Goal: Task Accomplishment & Management: Manage account settings

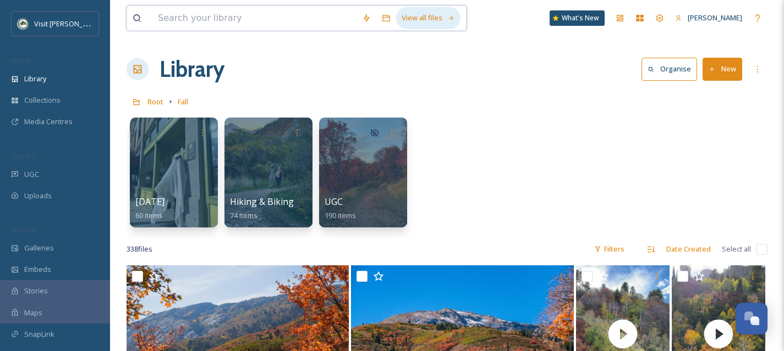
click at [421, 20] on div "View all files" at bounding box center [428, 17] width 64 height 21
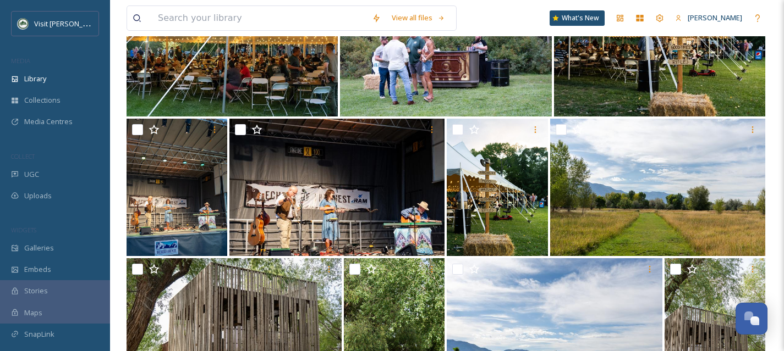
scroll to position [187, 0]
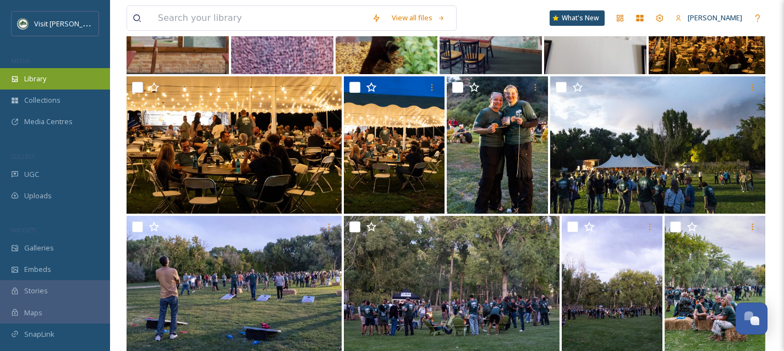
click at [67, 82] on div "Library" at bounding box center [55, 78] width 110 height 21
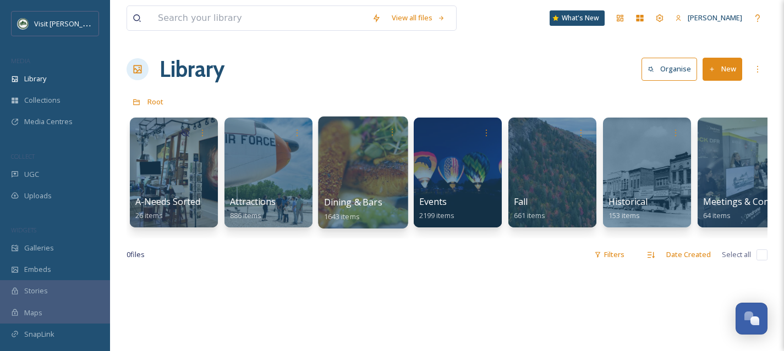
click at [345, 188] on div at bounding box center [363, 173] width 90 height 112
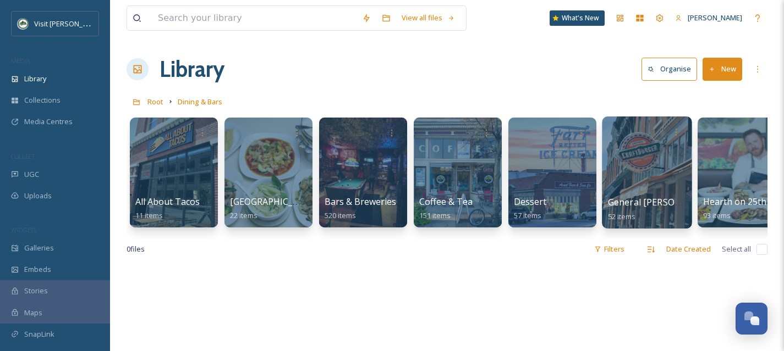
click at [636, 187] on div at bounding box center [647, 173] width 90 height 112
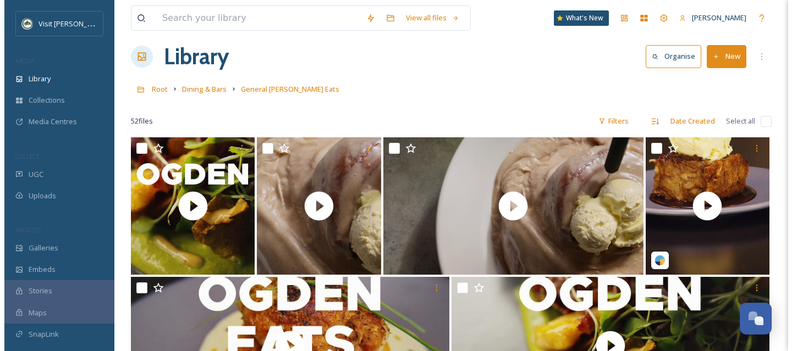
scroll to position [25, 0]
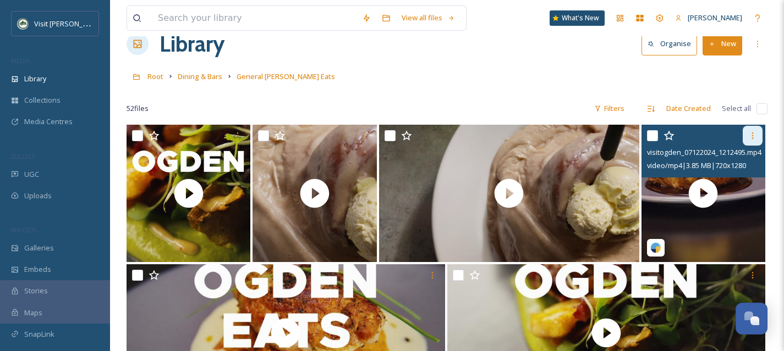
click at [755, 134] on icon at bounding box center [752, 135] width 9 height 9
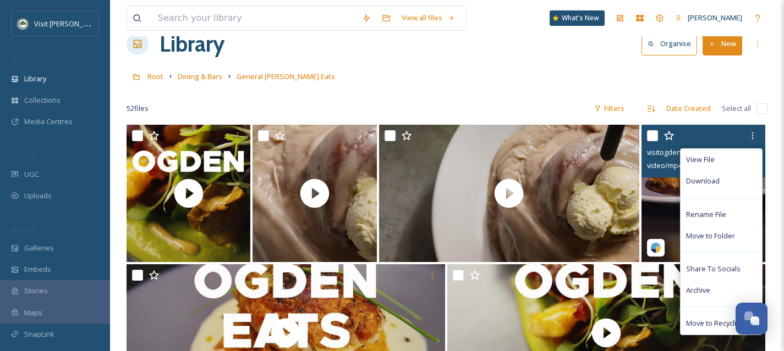
click at [650, 132] on input "checkbox" at bounding box center [652, 135] width 11 height 11
checkbox input "true"
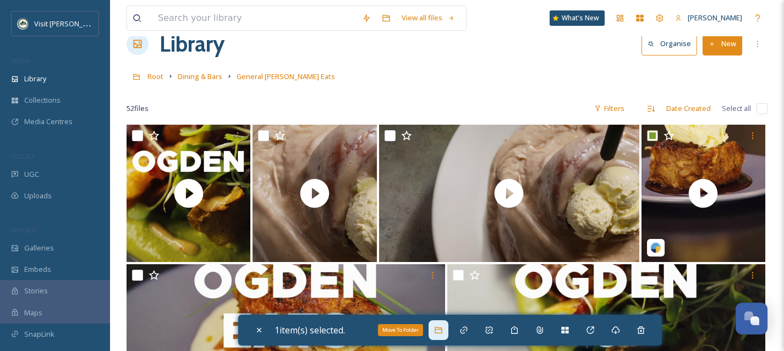
click at [441, 333] on icon at bounding box center [437, 330] width 7 height 7
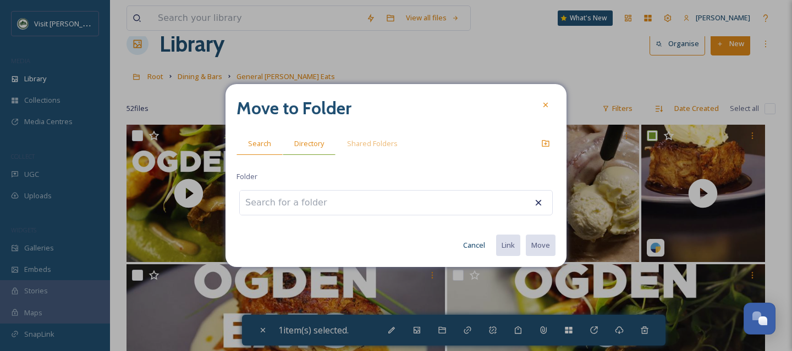
click at [315, 146] on span "Directory" at bounding box center [309, 144] width 30 height 10
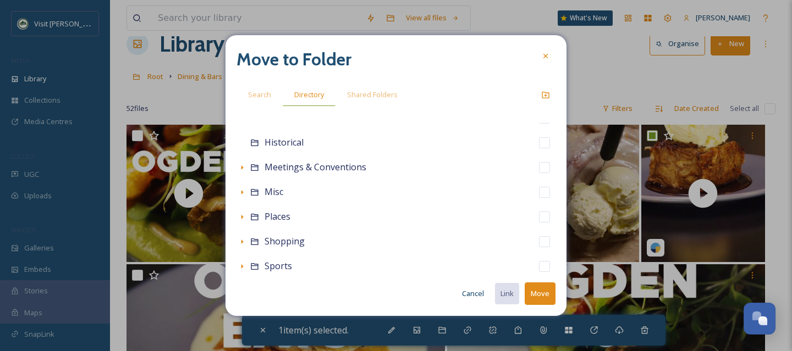
scroll to position [148, 0]
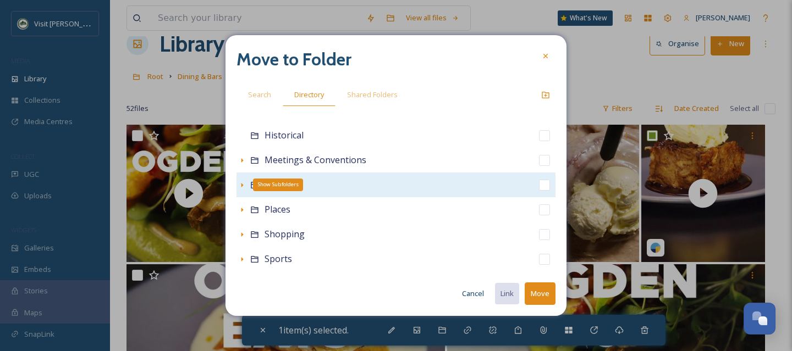
click at [241, 183] on icon at bounding box center [242, 185] width 2 height 4
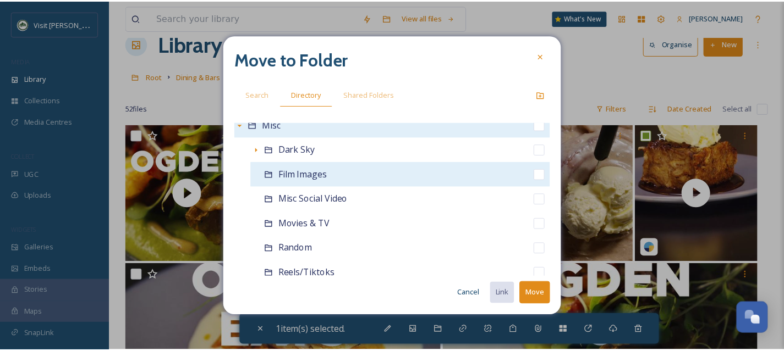
scroll to position [208, 0]
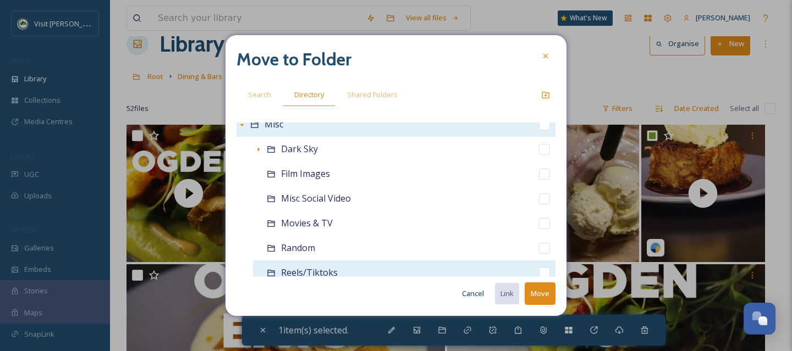
click at [539, 269] on input "checkbox" at bounding box center [544, 273] width 11 height 11
checkbox input "true"
checkbox input "false"
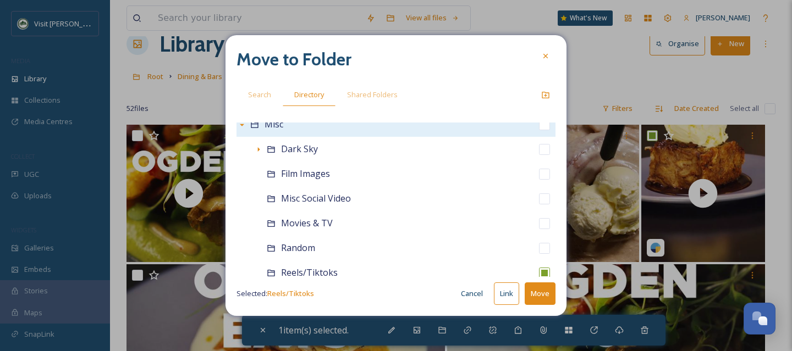
click at [539, 297] on button "Move" at bounding box center [540, 294] width 31 height 23
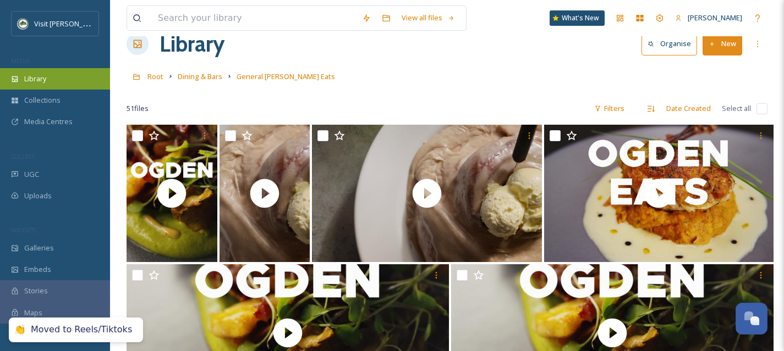
click at [62, 80] on div "Library" at bounding box center [55, 78] width 110 height 21
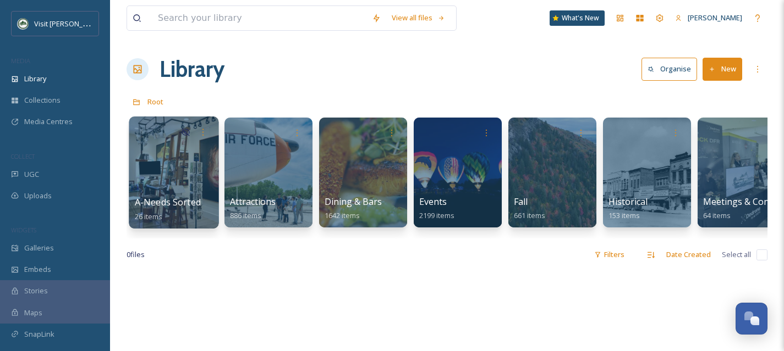
click at [180, 197] on span "A-Needs Sorted" at bounding box center [168, 202] width 66 height 12
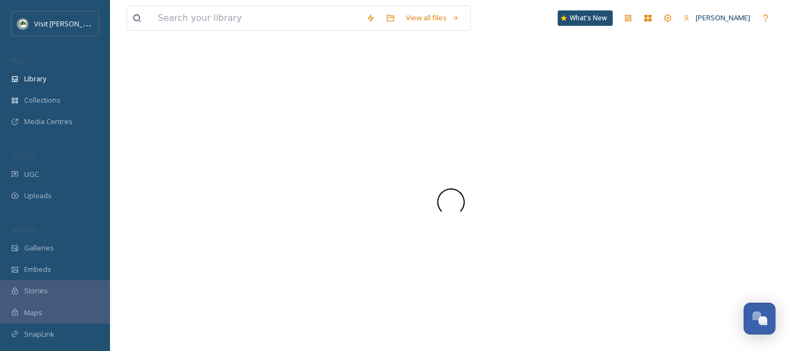
click at [180, 197] on div at bounding box center [450, 202] width 649 height 27
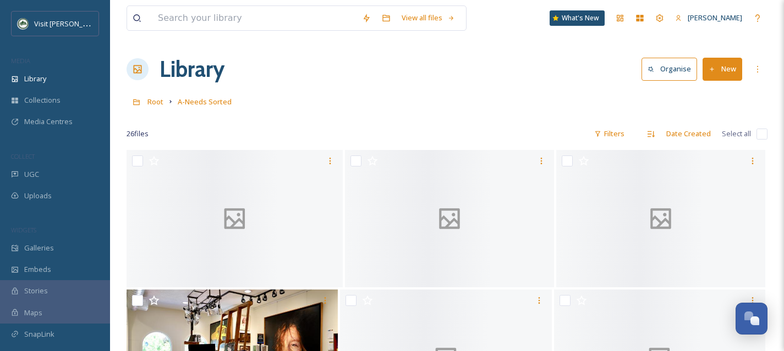
click at [433, 85] on div "Library Organise New" at bounding box center [446, 69] width 641 height 33
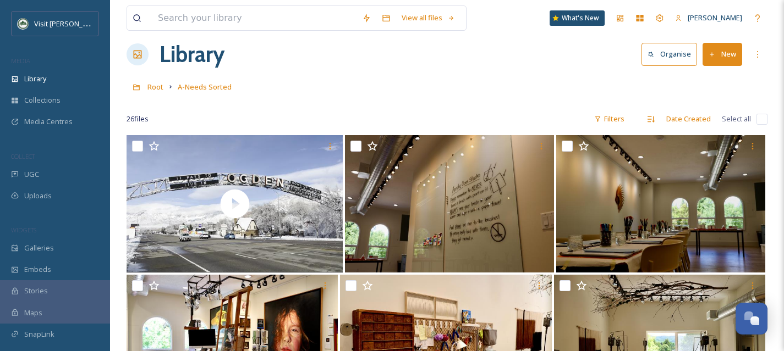
scroll to position [20, 0]
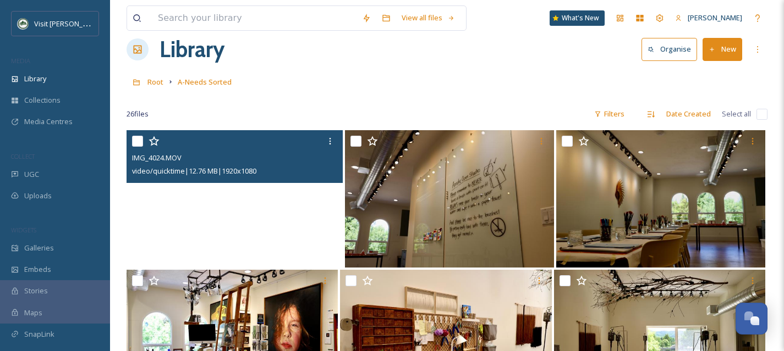
click at [299, 225] on video "IMG_4024.MOV" at bounding box center [234, 198] width 216 height 137
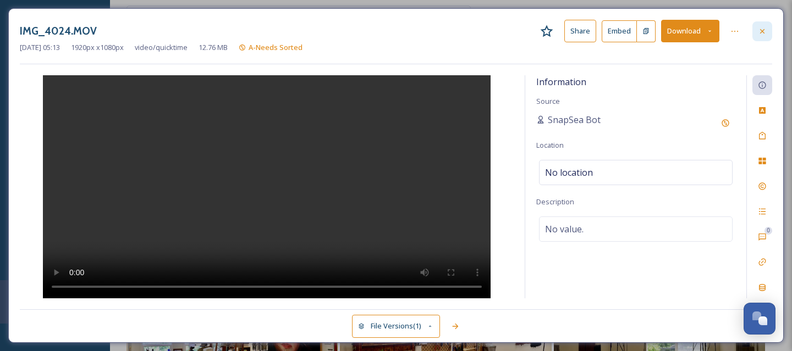
click at [766, 38] on div at bounding box center [762, 31] width 20 height 20
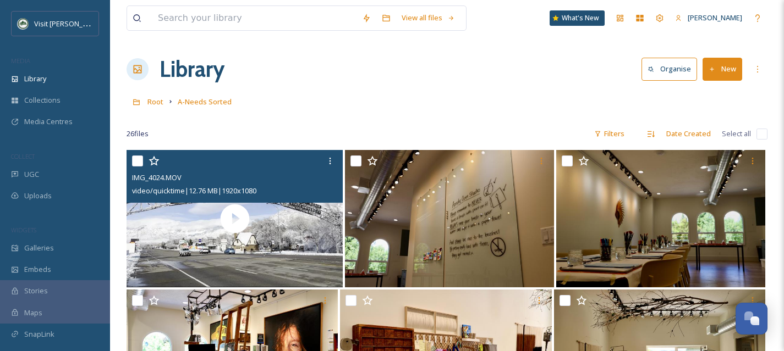
click at [731, 67] on button "New" at bounding box center [722, 69] width 40 height 23
click at [716, 96] on span "File Upload" at bounding box center [717, 95] width 36 height 10
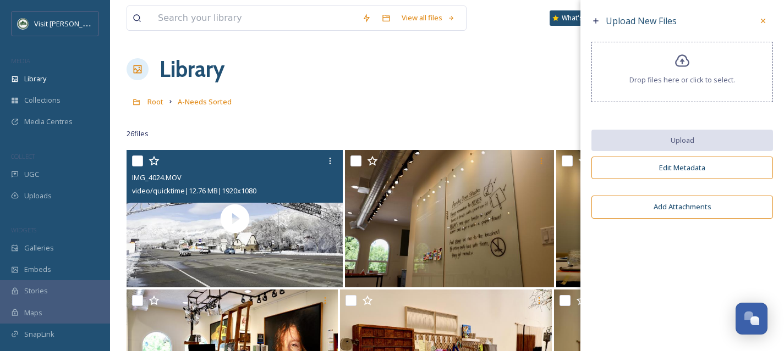
click at [672, 69] on div "Drop files here or click to select." at bounding box center [681, 72] width 181 height 60
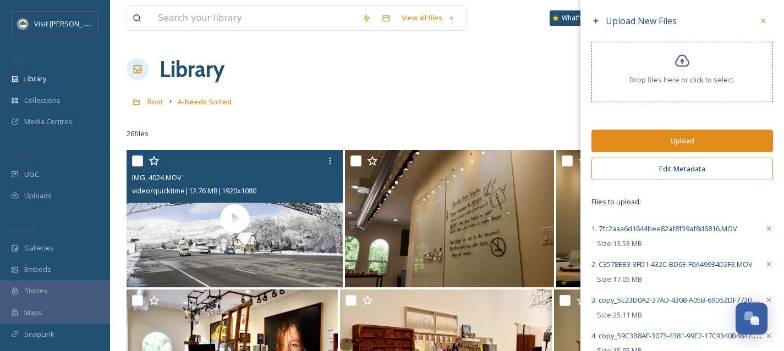
click at [678, 137] on button "Upload" at bounding box center [681, 141] width 181 height 23
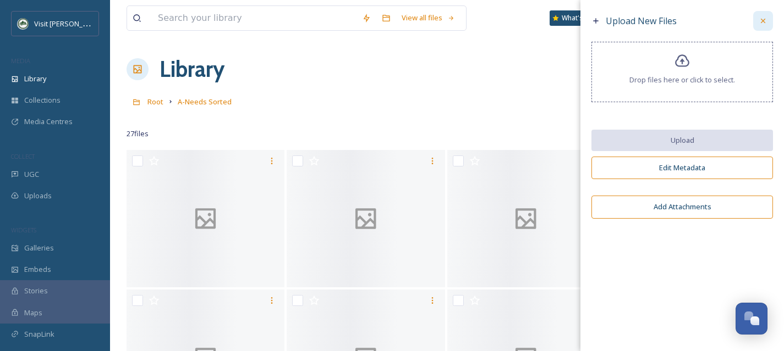
click at [767, 18] on icon at bounding box center [762, 20] width 9 height 9
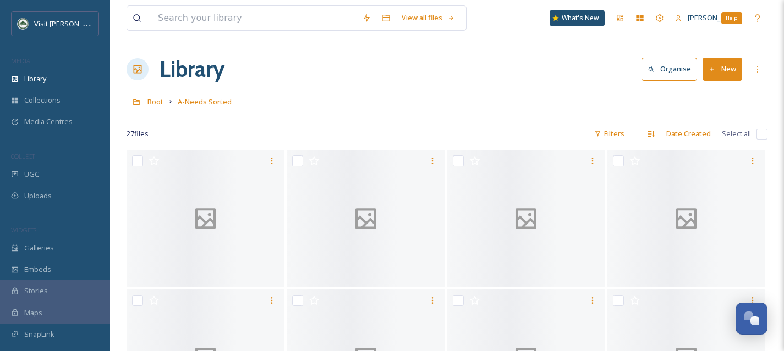
click at [343, 93] on div "Root A-Needs Sorted" at bounding box center [446, 101] width 641 height 21
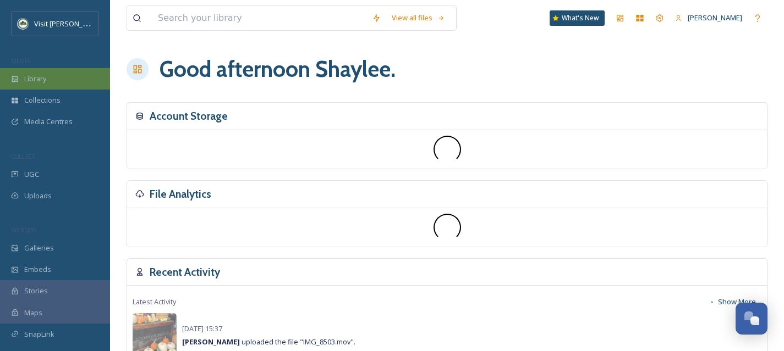
click at [55, 82] on div "Library" at bounding box center [55, 78] width 110 height 21
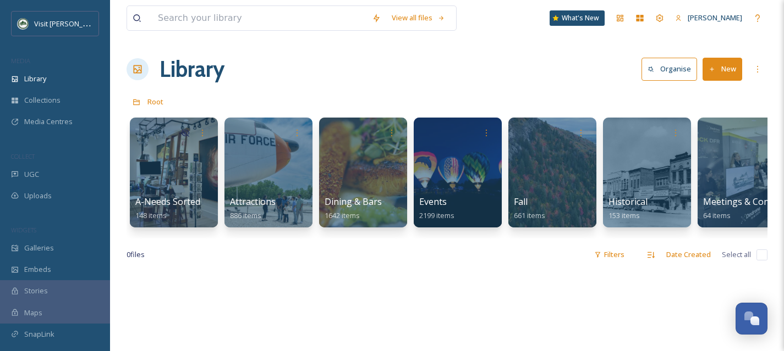
click at [177, 170] on div at bounding box center [174, 173] width 88 height 110
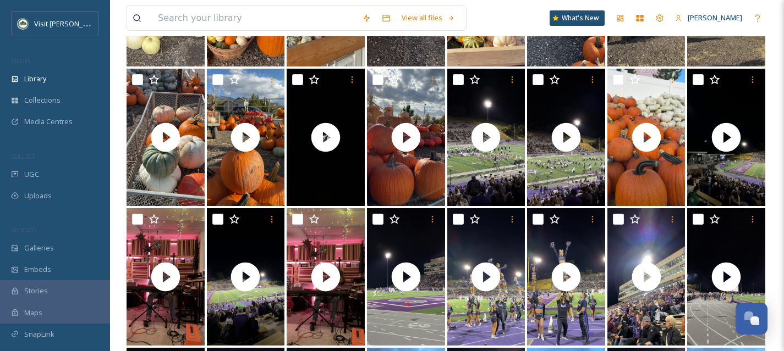
scroll to position [231, 0]
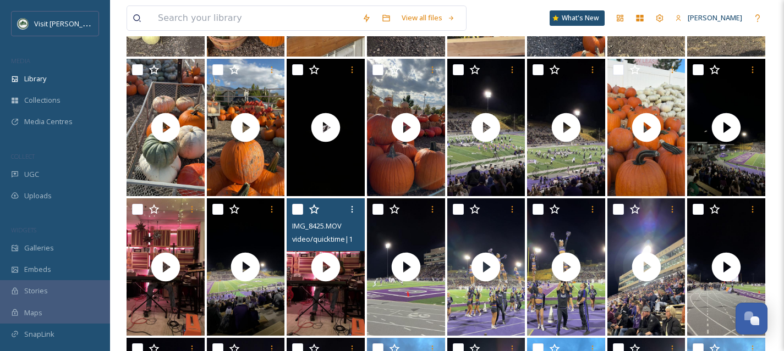
click at [300, 210] on input "checkbox" at bounding box center [297, 209] width 11 height 11
checkbox input "true"
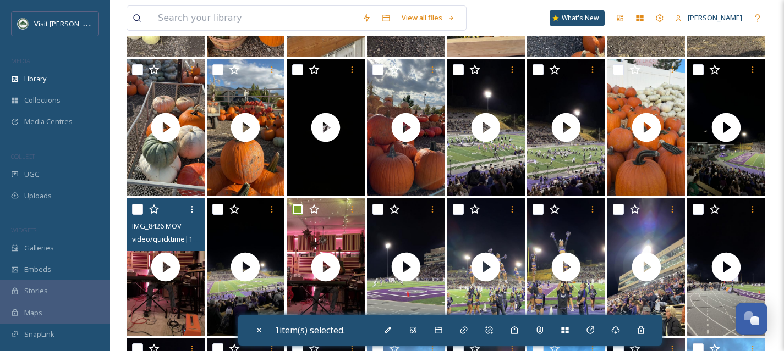
click at [138, 212] on input "checkbox" at bounding box center [137, 209] width 11 height 11
checkbox input "true"
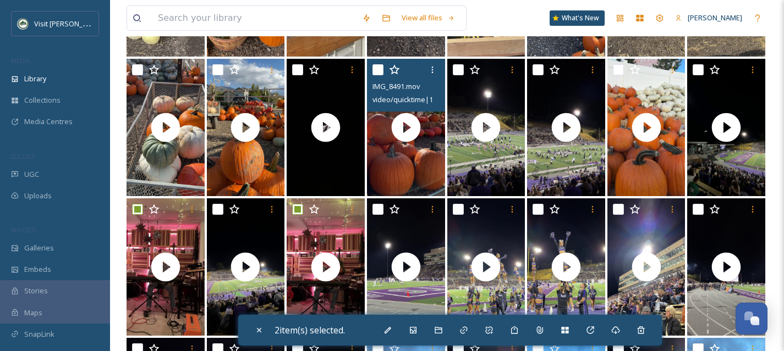
click at [379, 69] on input "checkbox" at bounding box center [377, 69] width 11 height 11
checkbox input "true"
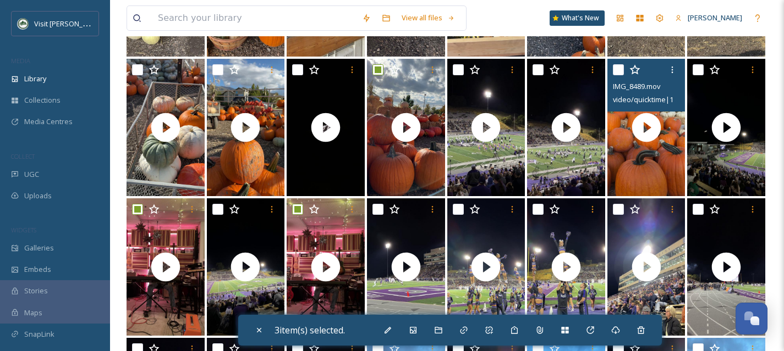
click at [620, 71] on input "checkbox" at bounding box center [618, 69] width 11 height 11
checkbox input "true"
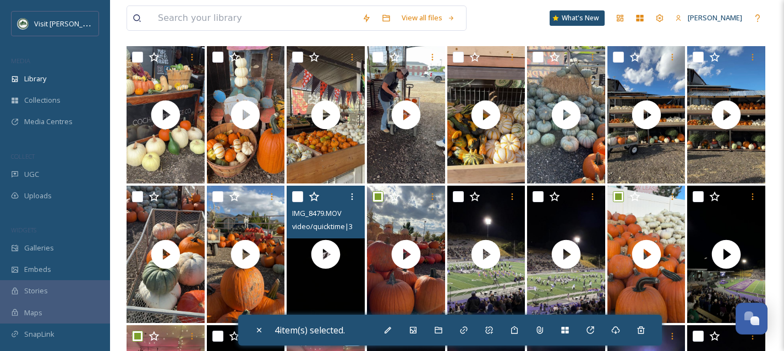
scroll to position [102, 0]
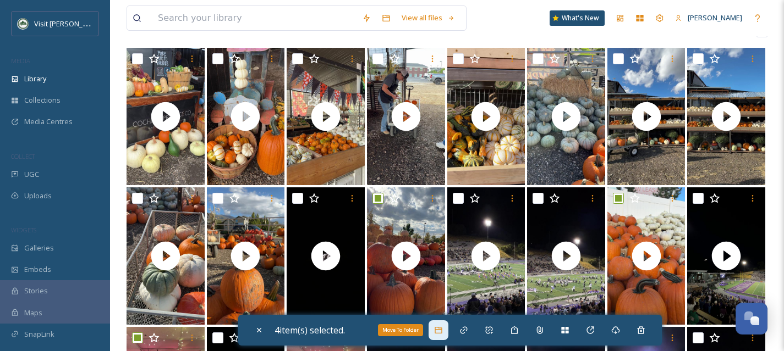
click at [439, 333] on icon at bounding box center [437, 330] width 7 height 7
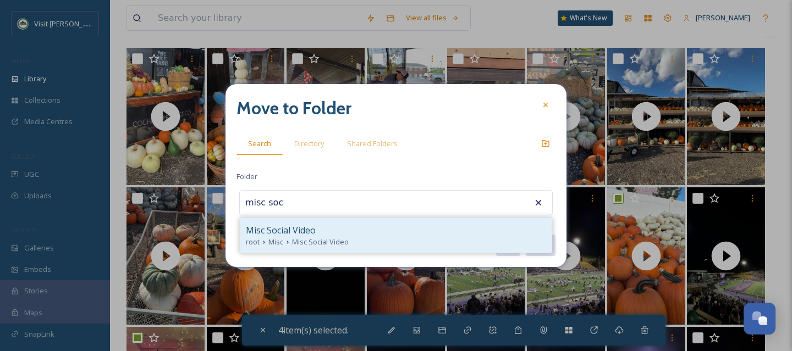
click at [333, 230] on div "Misc Social Video" at bounding box center [396, 230] width 300 height 13
type input "Misc Social Video"
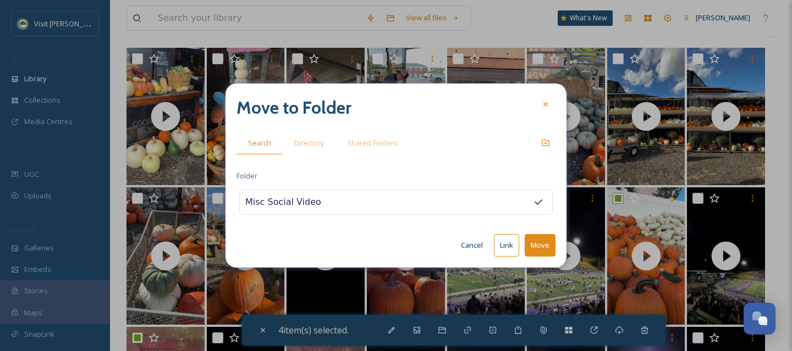
click at [539, 248] on button "Move" at bounding box center [540, 245] width 31 height 23
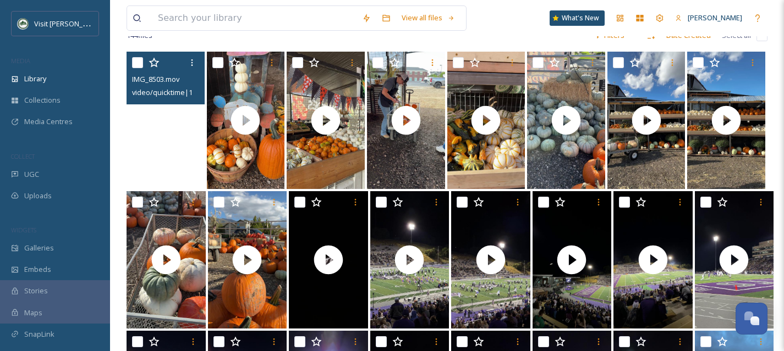
scroll to position [95, 0]
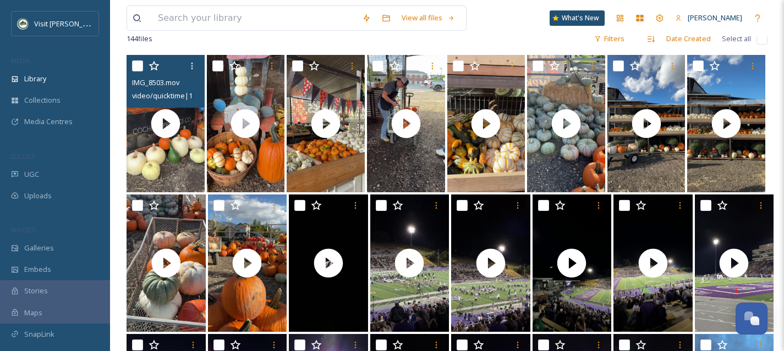
click at [134, 65] on input "checkbox" at bounding box center [137, 65] width 11 height 11
checkbox input "true"
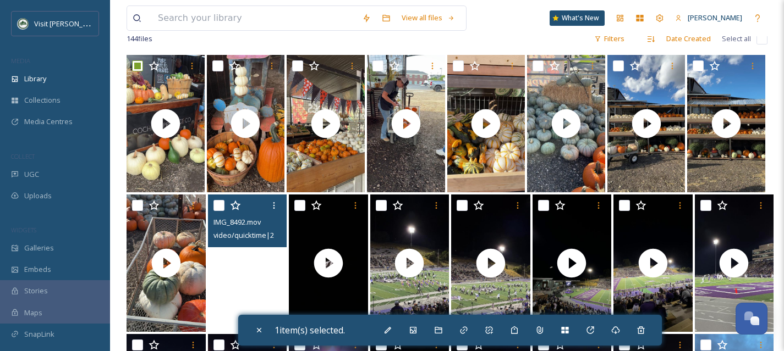
click at [274, 272] on video "IMG_8492.mov" at bounding box center [247, 263] width 79 height 137
checkbox input "true"
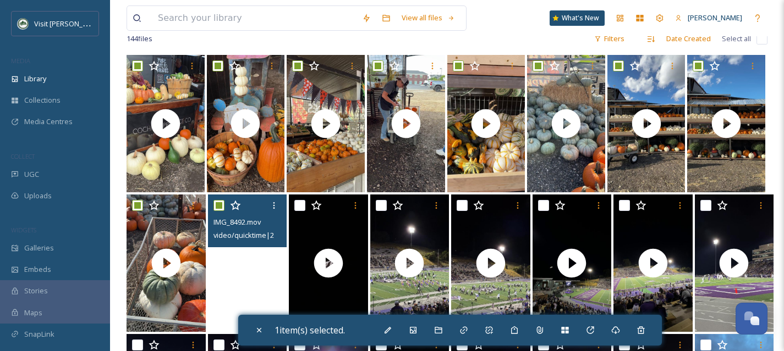
checkbox input "true"
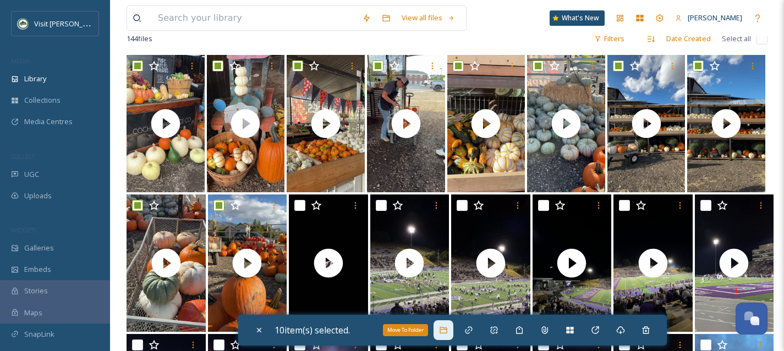
click at [452, 333] on div "Move To Folder" at bounding box center [443, 331] width 20 height 20
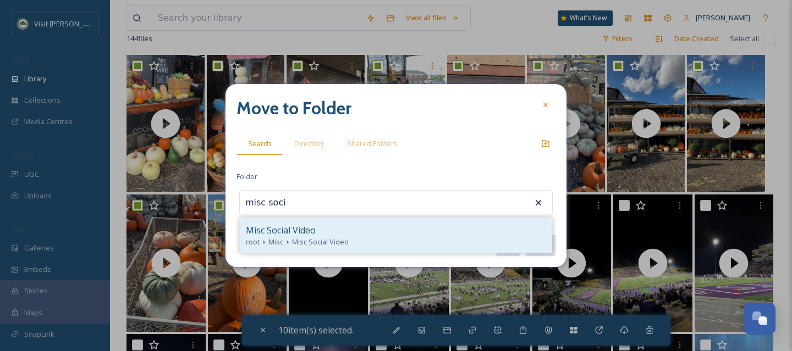
click at [376, 231] on div "Misc Social Video" at bounding box center [396, 230] width 300 height 13
type input "Misc Social Video"
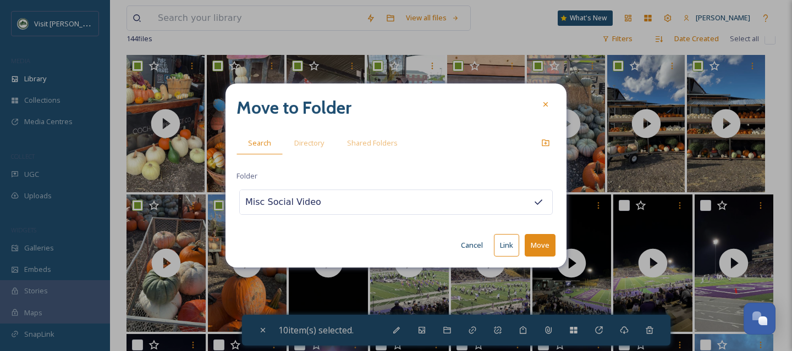
click at [547, 252] on button "Move" at bounding box center [540, 245] width 31 height 23
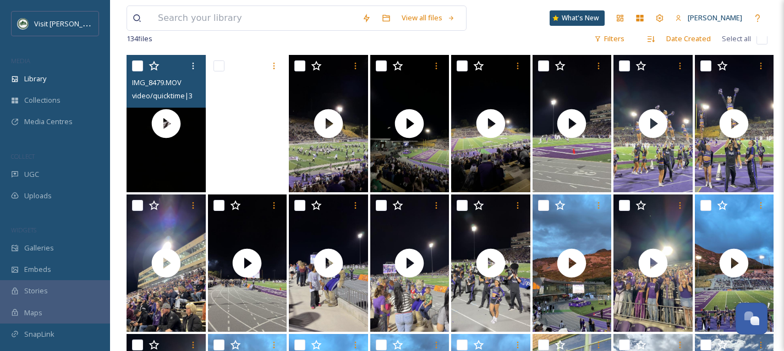
click at [138, 65] on input "checkbox" at bounding box center [137, 65] width 11 height 11
checkbox input "true"
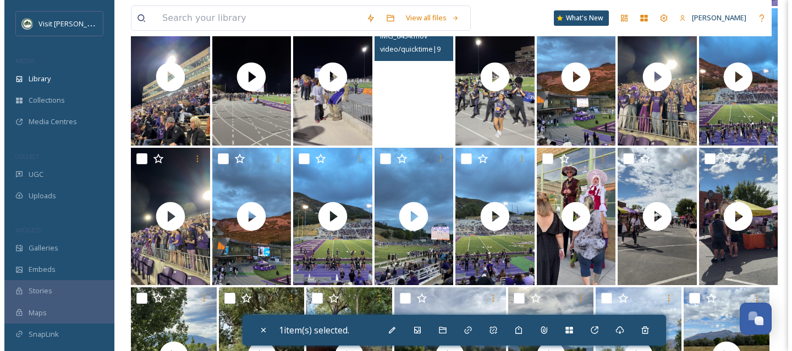
scroll to position [283, 0]
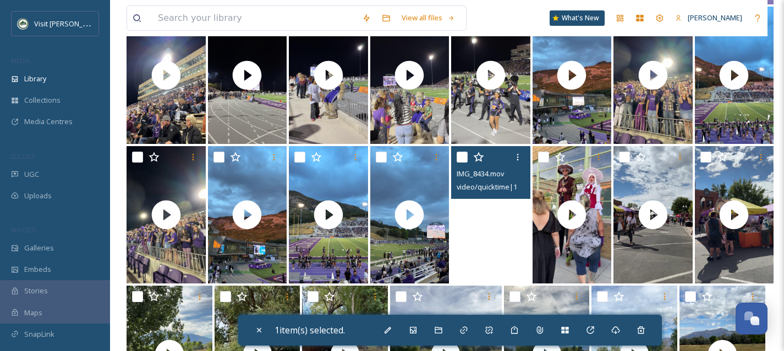
click at [485, 260] on video "IMG_8434.mov" at bounding box center [490, 214] width 79 height 137
checkbox input "true"
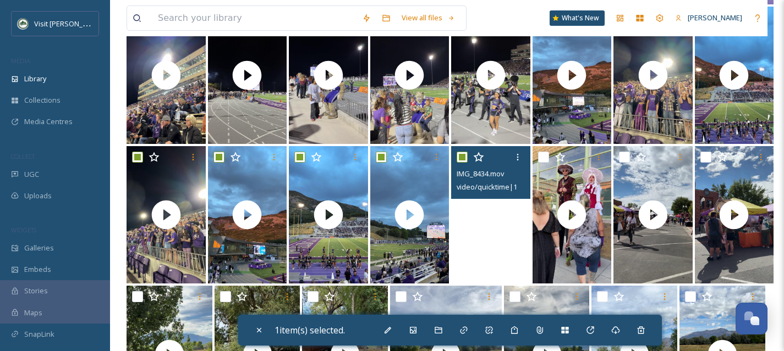
checkbox input "true"
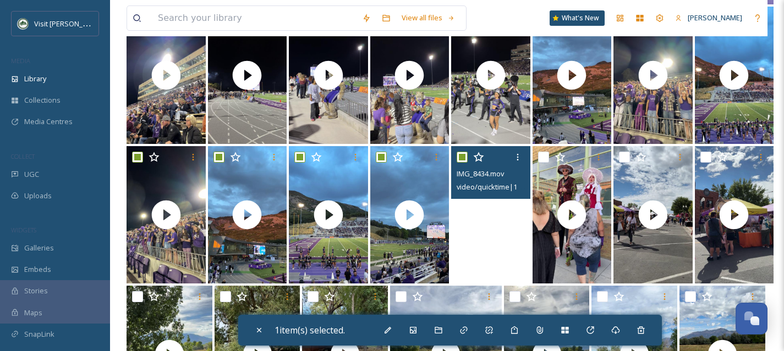
checkbox input "true"
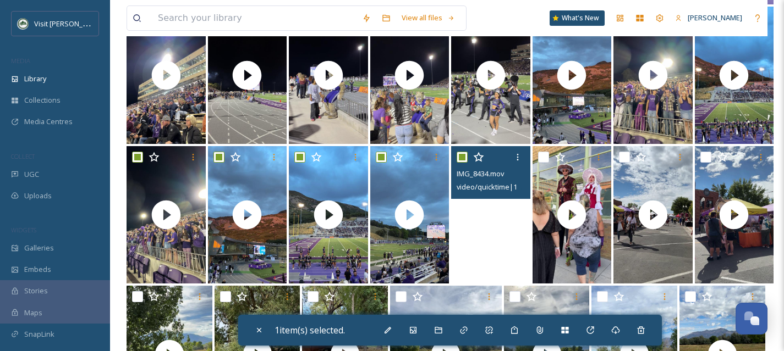
checkbox input "true"
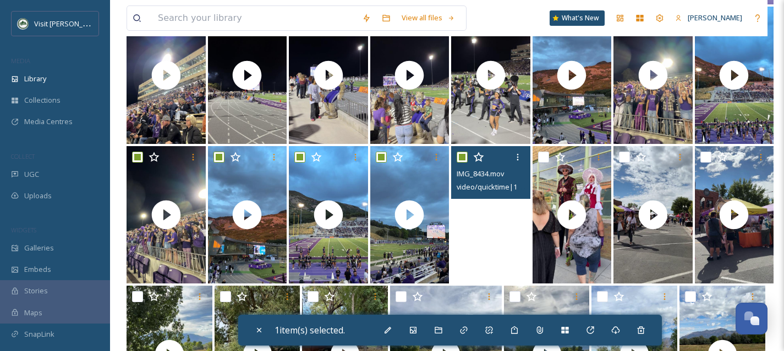
checkbox input "true"
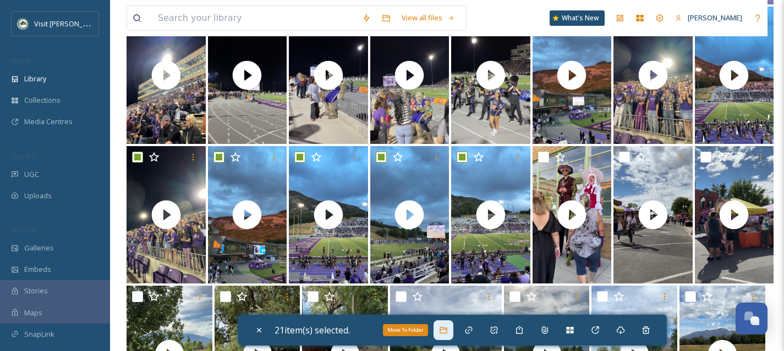
click at [447, 333] on icon at bounding box center [443, 330] width 9 height 9
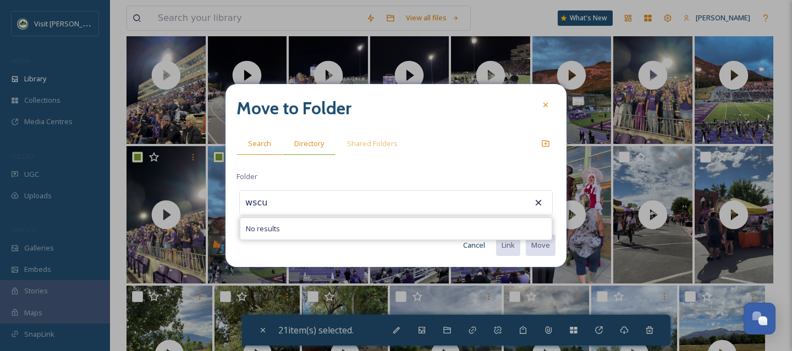
type input "wscu"
click at [313, 144] on span "Directory" at bounding box center [309, 144] width 30 height 10
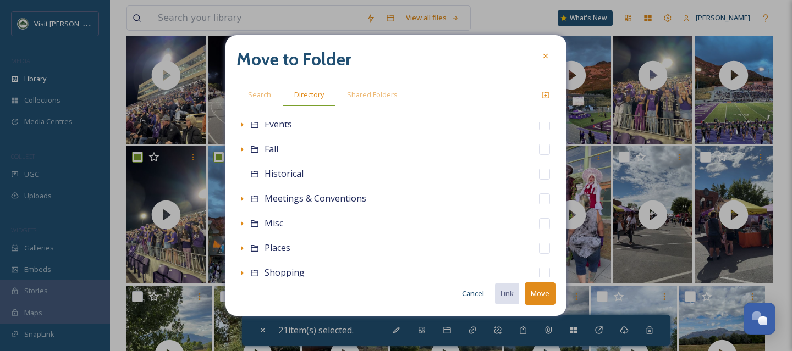
scroll to position [137, 0]
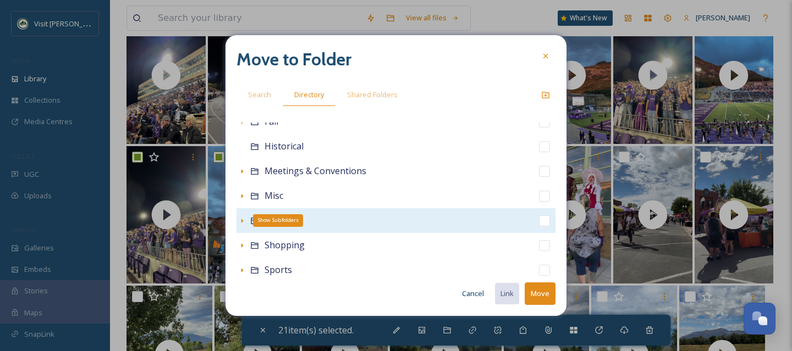
click at [243, 220] on icon at bounding box center [242, 221] width 2 height 4
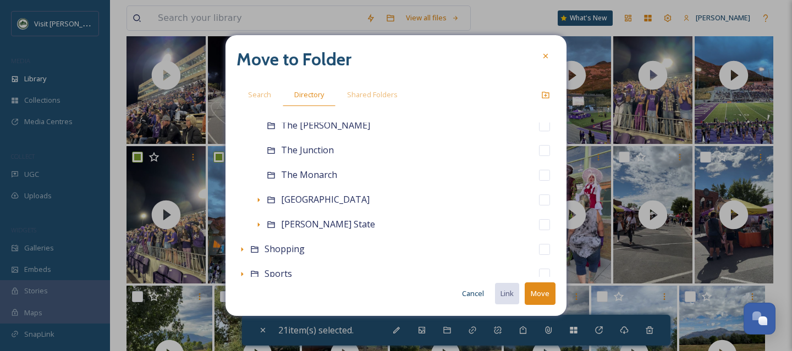
scroll to position [592, 0]
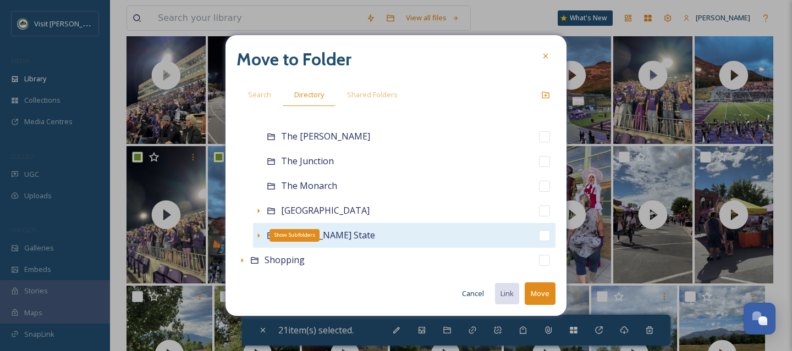
click at [260, 240] on icon at bounding box center [258, 236] width 9 height 9
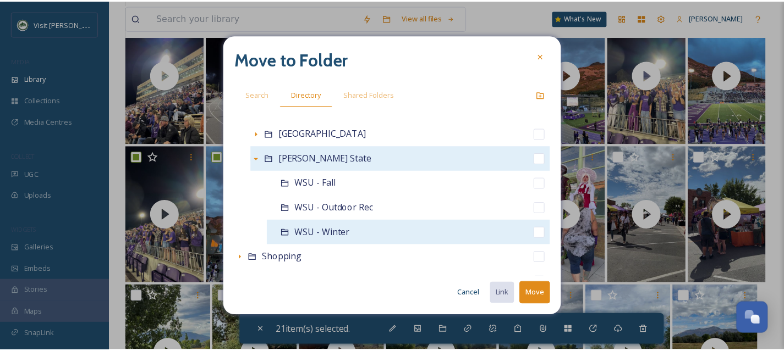
scroll to position [659, 0]
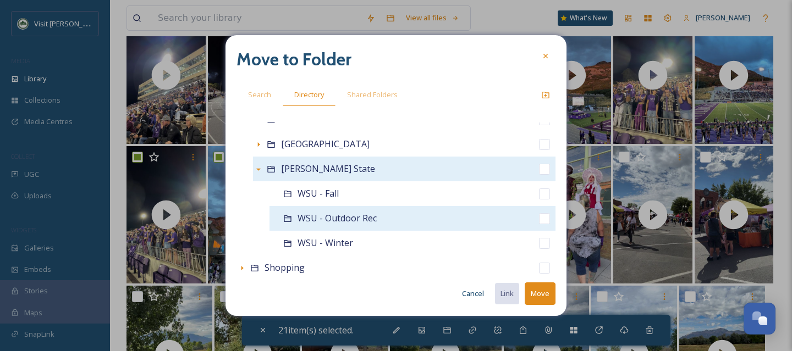
click at [540, 220] on input "checkbox" at bounding box center [544, 218] width 11 height 11
checkbox input "true"
checkbox input "false"
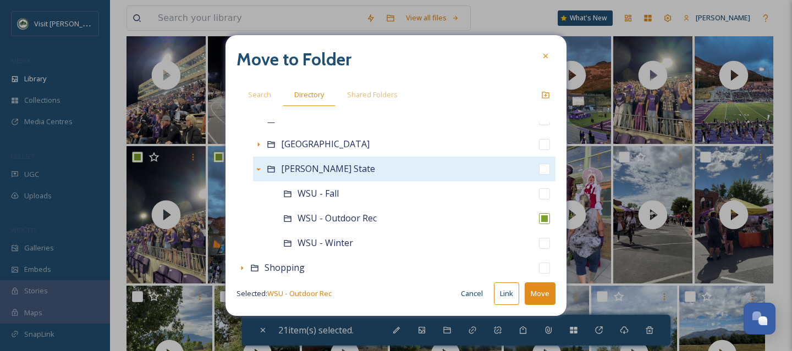
click at [543, 291] on button "Move" at bounding box center [540, 294] width 31 height 23
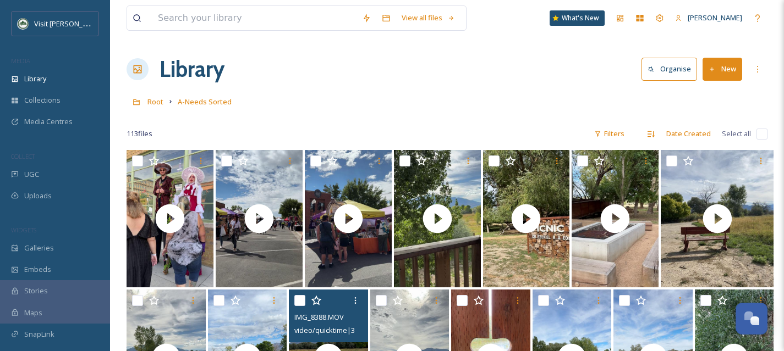
scroll to position [1, 0]
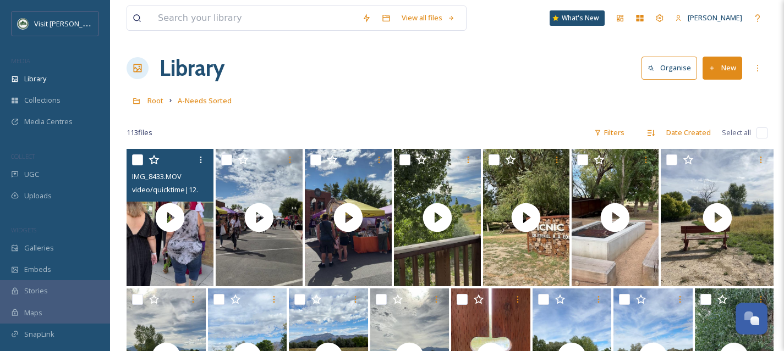
click at [137, 159] on input "checkbox" at bounding box center [137, 160] width 11 height 11
checkbox input "true"
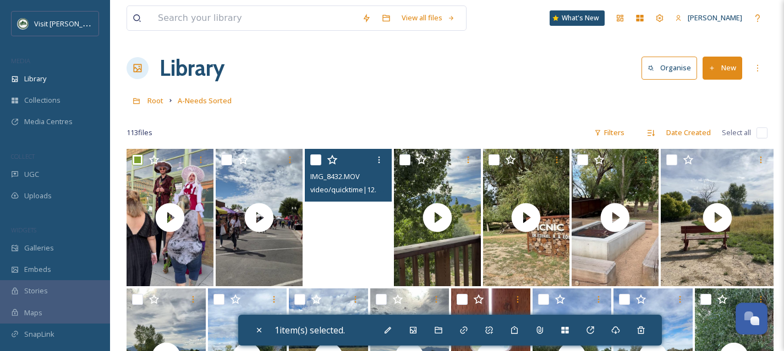
click at [345, 255] on video "IMG_8432.MOV" at bounding box center [348, 217] width 87 height 137
checkbox input "true"
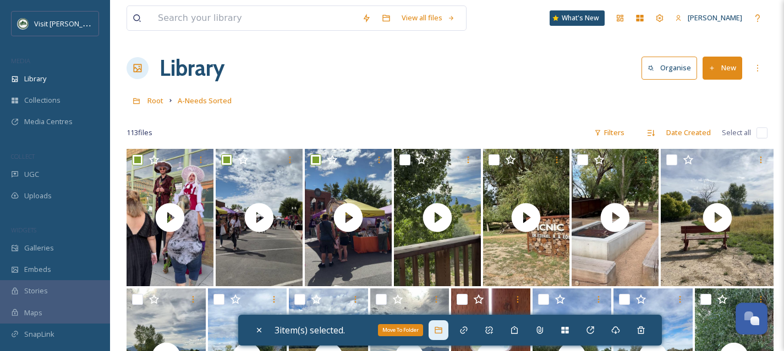
click at [442, 334] on icon at bounding box center [438, 330] width 9 height 9
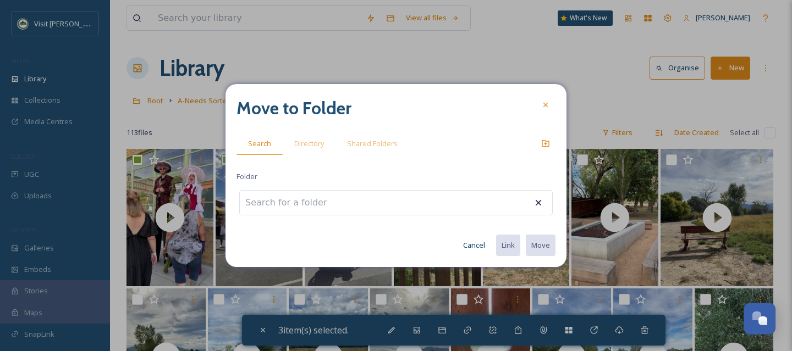
click at [335, 210] on input at bounding box center [300, 203] width 121 height 24
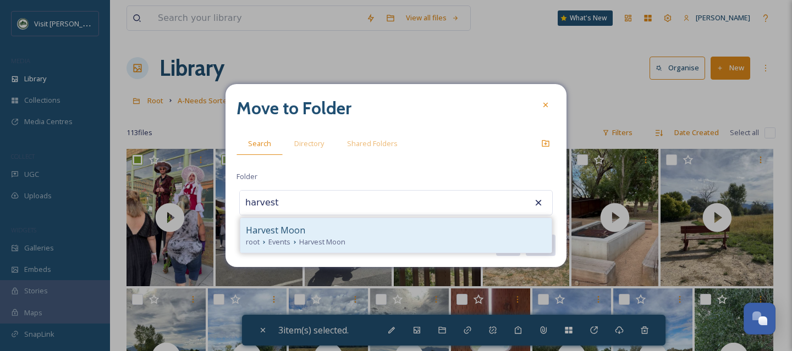
click at [352, 230] on div "Harvest Moon" at bounding box center [396, 230] width 300 height 13
type input "Harvest Moon"
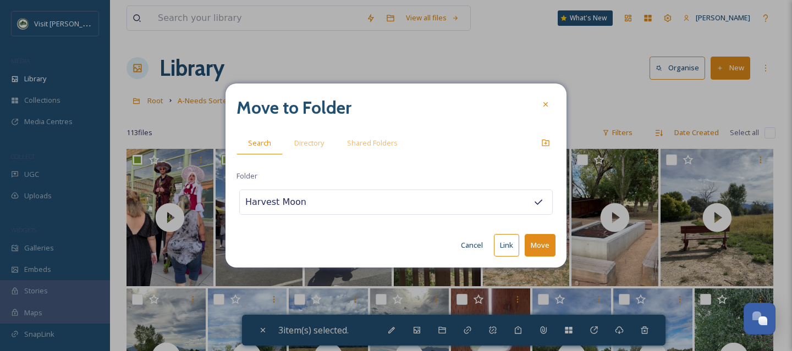
click at [532, 243] on button "Move" at bounding box center [540, 245] width 31 height 23
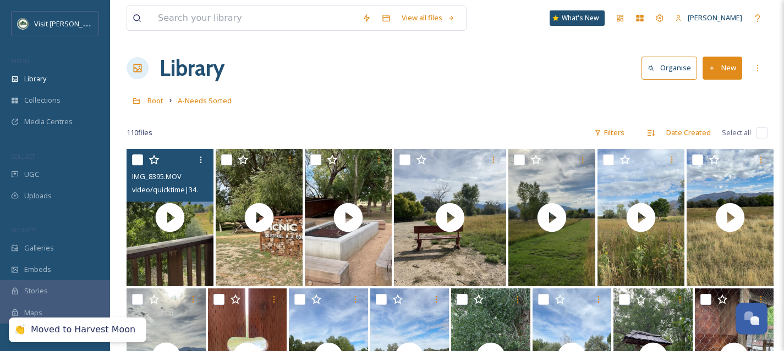
click at [133, 158] on input "checkbox" at bounding box center [137, 160] width 11 height 11
checkbox input "true"
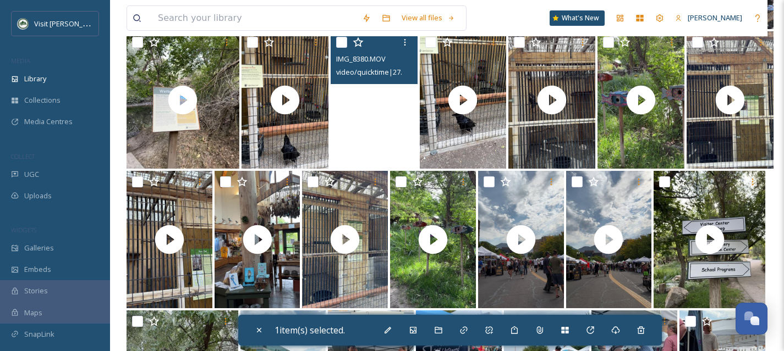
scroll to position [400, 0]
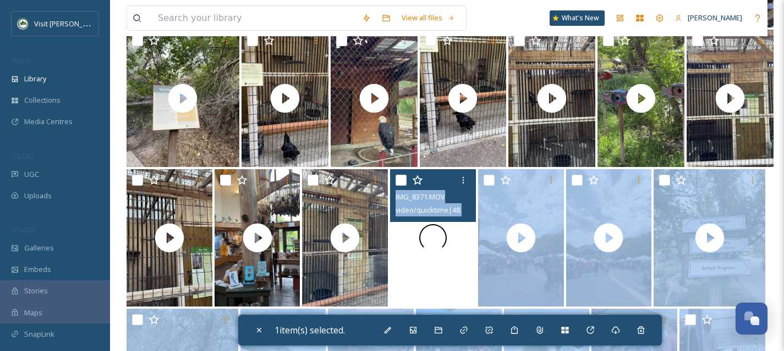
click at [423, 279] on div at bounding box center [433, 237] width 86 height 137
checkbox input "true"
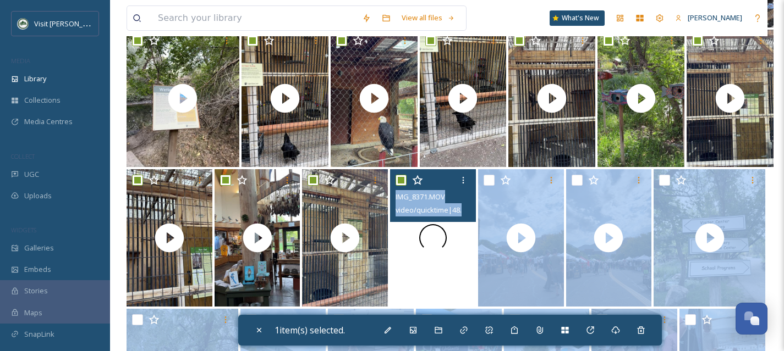
checkbox input "true"
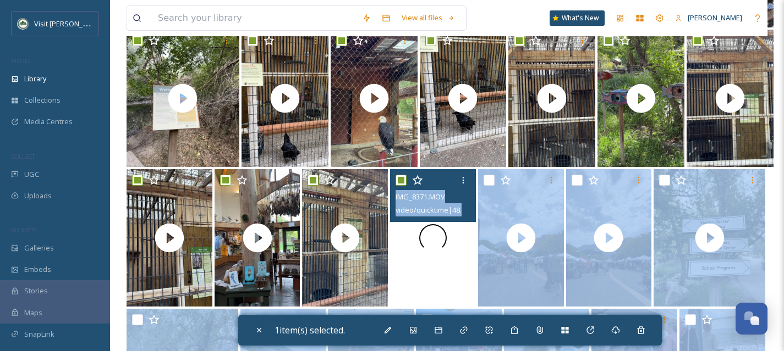
checkbox input "true"
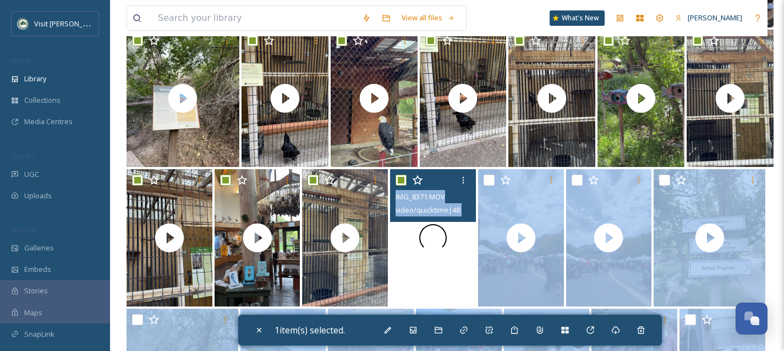
checkbox input "true"
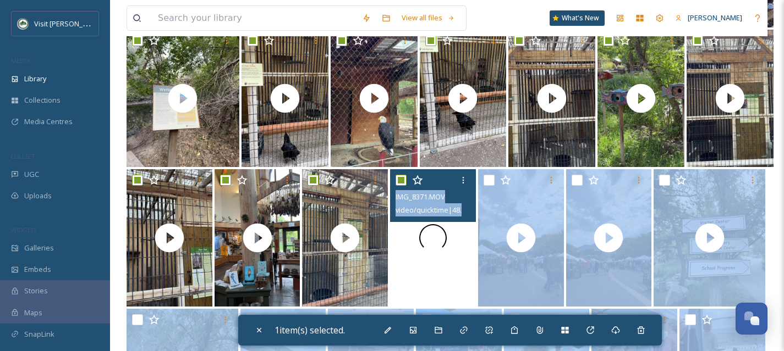
checkbox input "true"
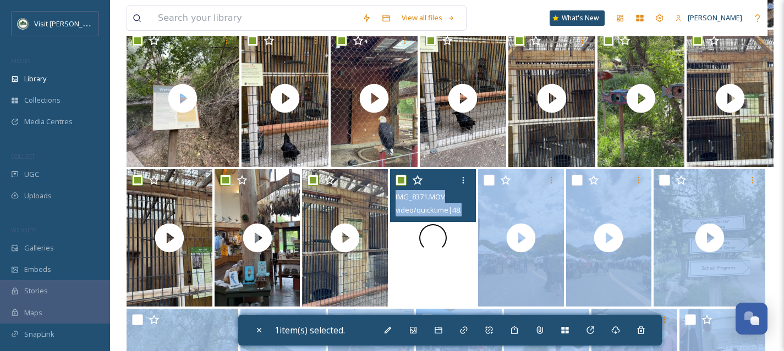
checkbox input "true"
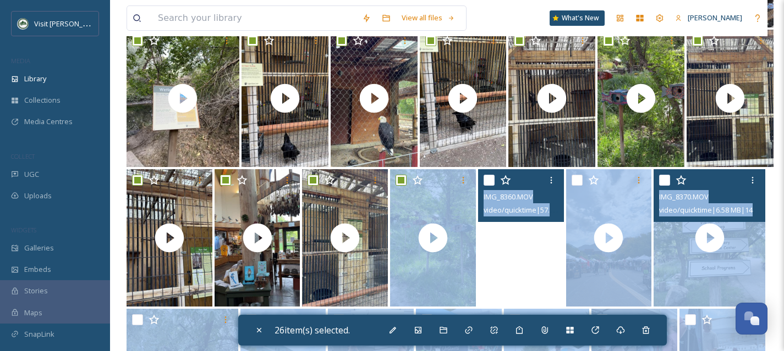
click at [668, 181] on input "checkbox" at bounding box center [664, 180] width 11 height 11
checkbox input "true"
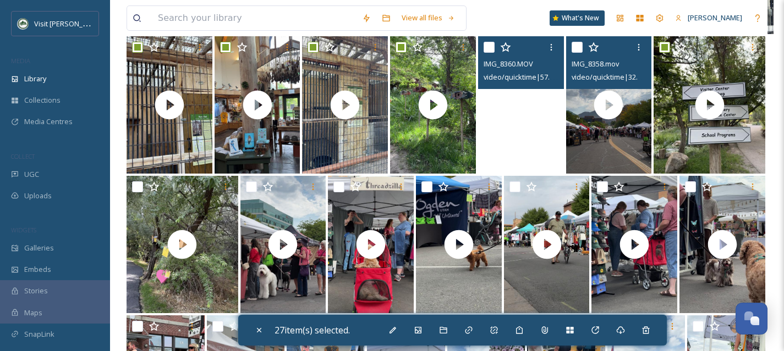
scroll to position [544, 0]
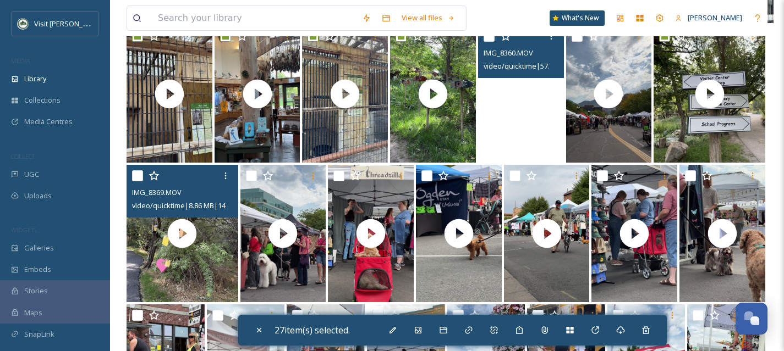
click at [136, 176] on input "checkbox" at bounding box center [137, 175] width 11 height 11
checkbox input "true"
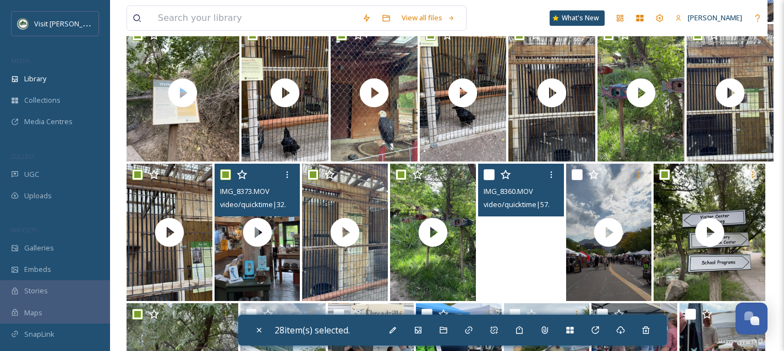
scroll to position [389, 0]
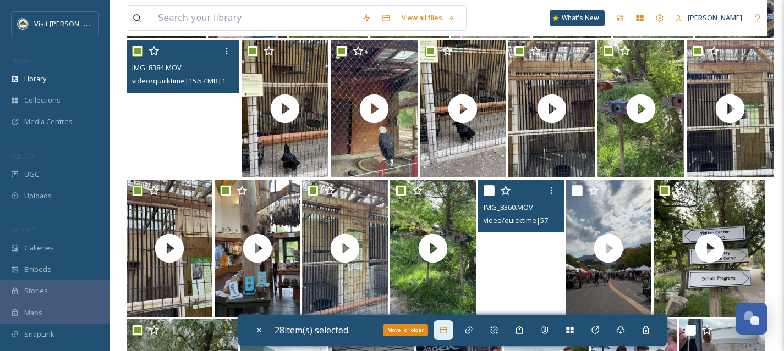
click at [447, 337] on div "Move To Folder" at bounding box center [443, 331] width 20 height 20
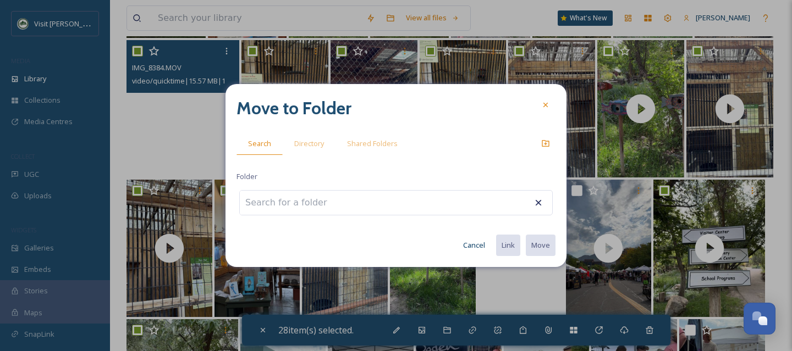
click at [334, 204] on input at bounding box center [300, 203] width 121 height 24
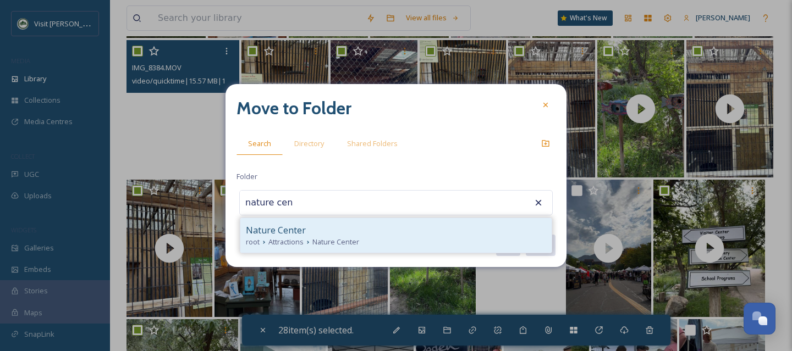
click at [334, 225] on div "Nature Center" at bounding box center [396, 230] width 300 height 13
type input "Nature Center"
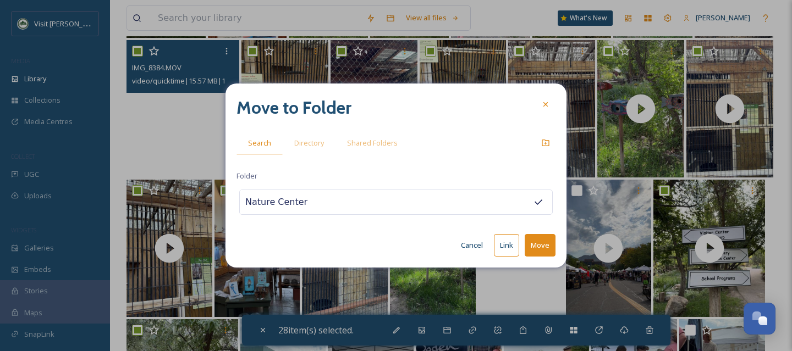
click at [538, 246] on button "Move" at bounding box center [540, 245] width 31 height 23
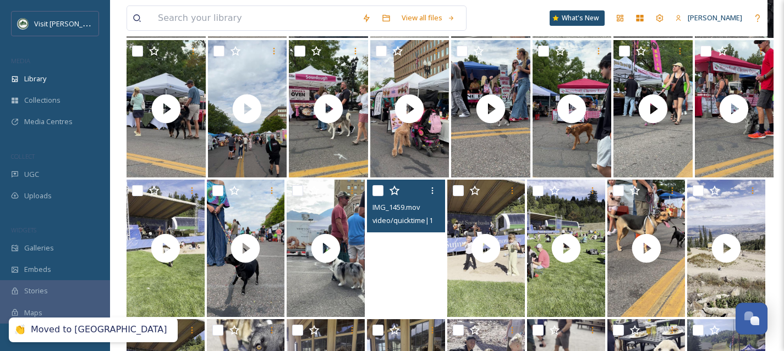
scroll to position [348, 0]
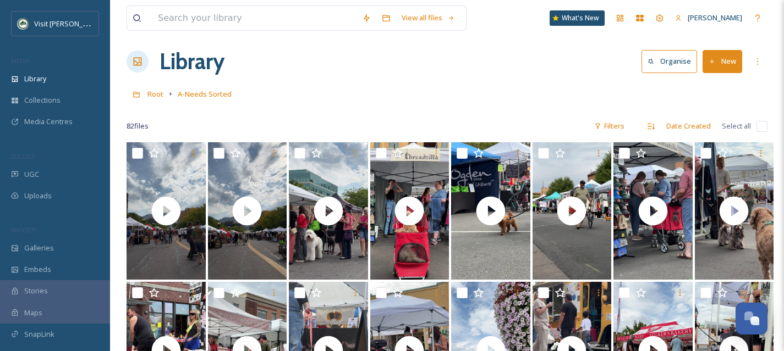
scroll to position [0, 0]
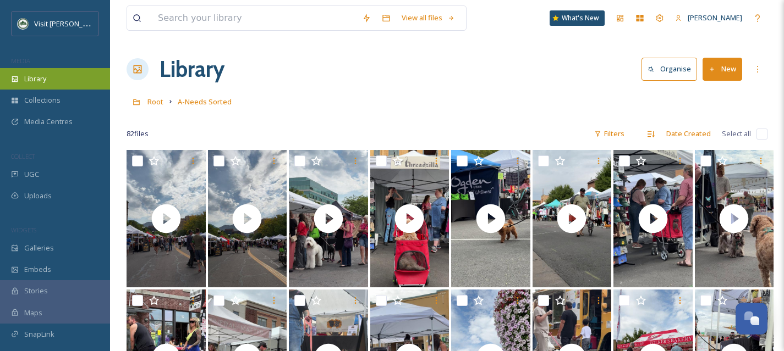
click at [48, 82] on div "Library" at bounding box center [55, 78] width 110 height 21
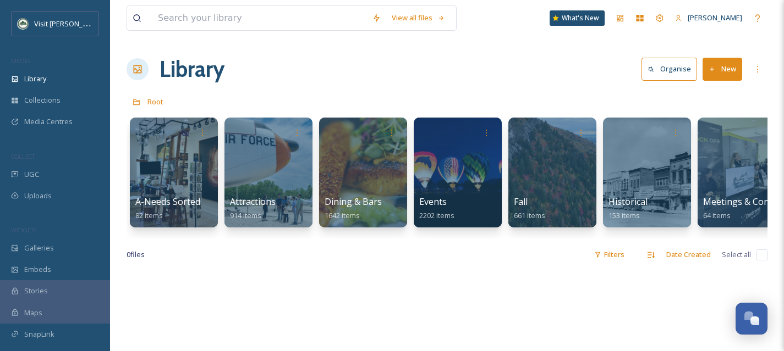
click at [276, 185] on div at bounding box center [268, 173] width 88 height 110
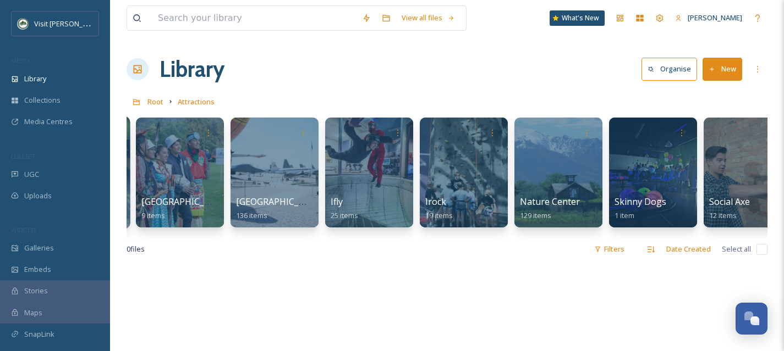
scroll to position [0, 482]
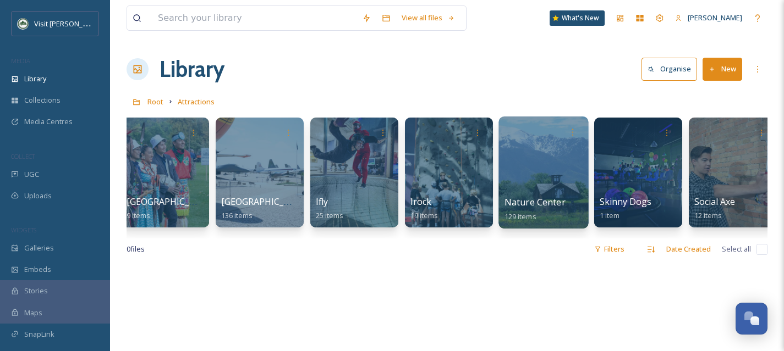
click at [538, 190] on div at bounding box center [543, 173] width 90 height 112
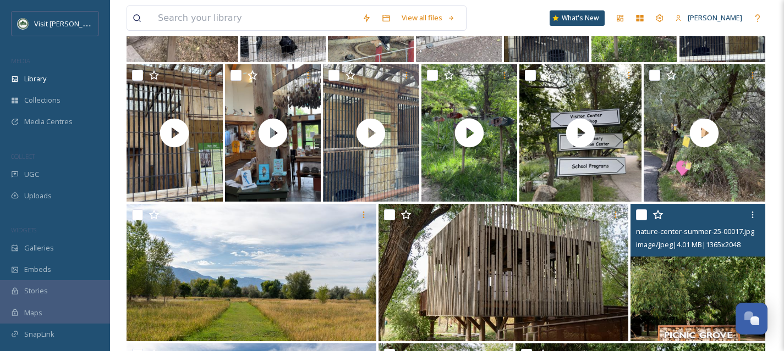
scroll to position [497, 0]
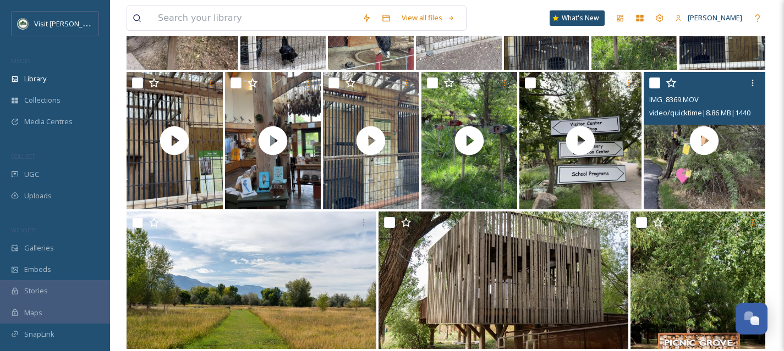
click at [657, 86] on input "checkbox" at bounding box center [654, 83] width 11 height 11
checkbox input "true"
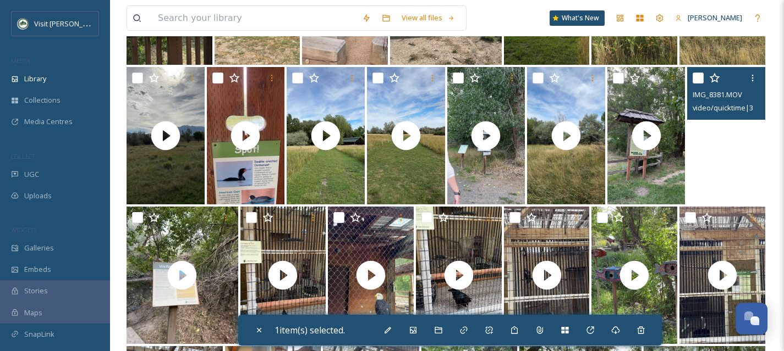
scroll to position [222, 0]
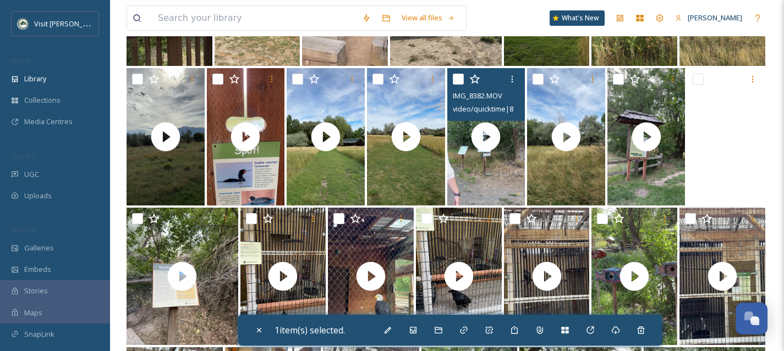
click at [456, 78] on input "checkbox" at bounding box center [458, 79] width 11 height 11
checkbox input "true"
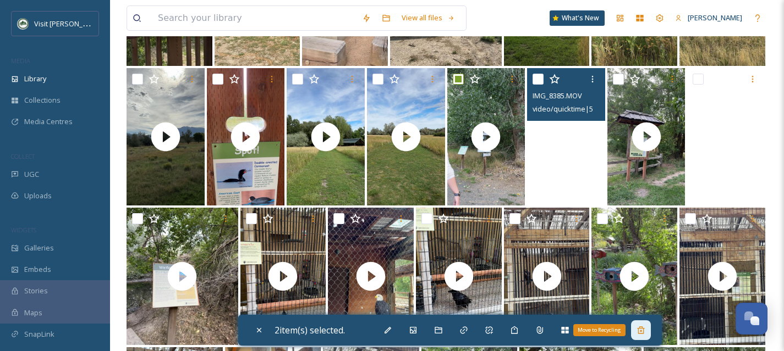
click at [648, 334] on div "Move to Recycling" at bounding box center [641, 331] width 20 height 20
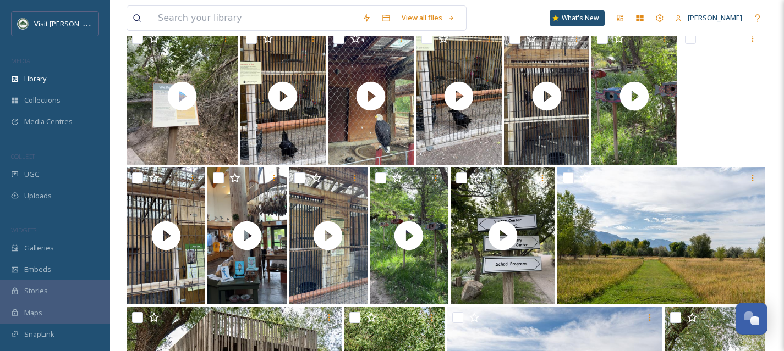
scroll to position [403, 0]
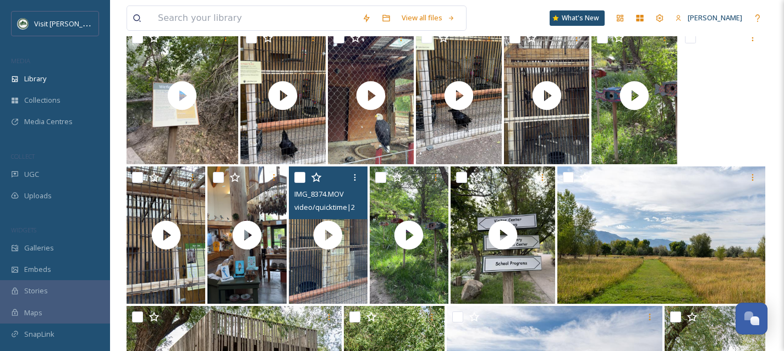
click at [302, 179] on input "checkbox" at bounding box center [299, 177] width 11 height 11
checkbox input "true"
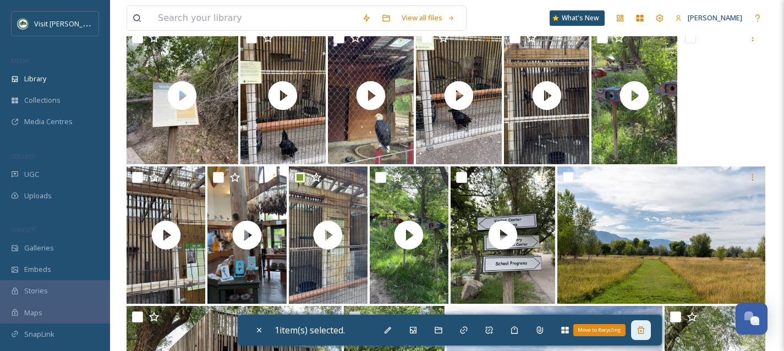
click at [644, 330] on icon at bounding box center [640, 330] width 7 height 7
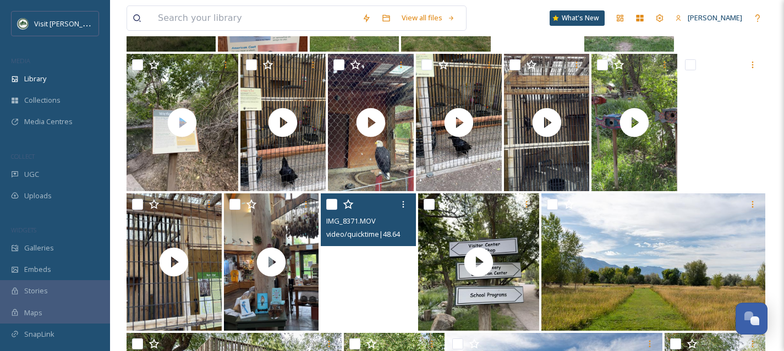
scroll to position [373, 0]
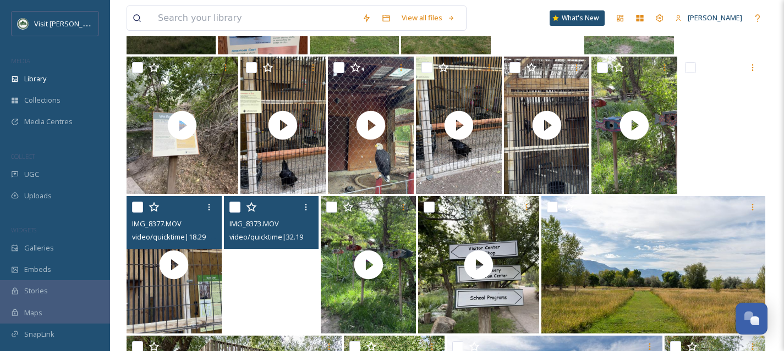
click at [140, 208] on input "checkbox" at bounding box center [137, 207] width 11 height 11
checkbox input "true"
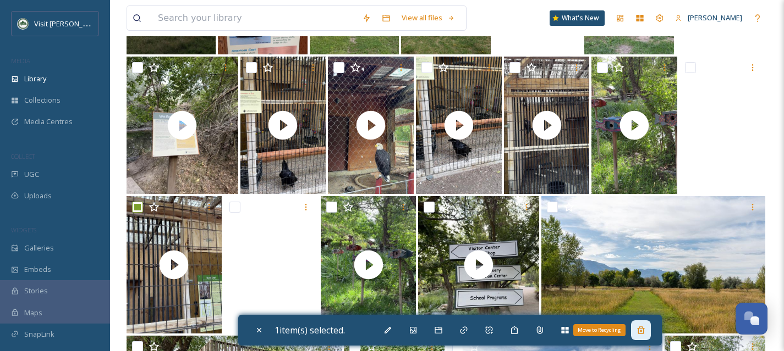
click at [645, 332] on icon at bounding box center [640, 330] width 9 height 9
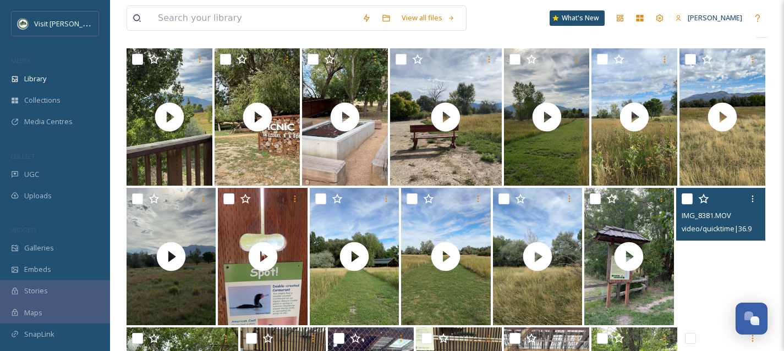
scroll to position [99, 0]
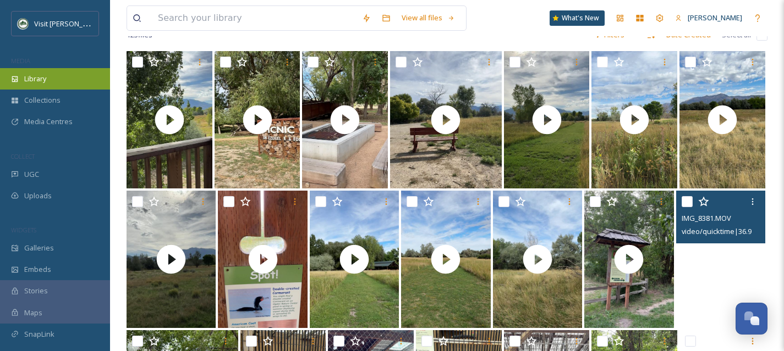
click at [57, 78] on div "Library" at bounding box center [55, 78] width 110 height 21
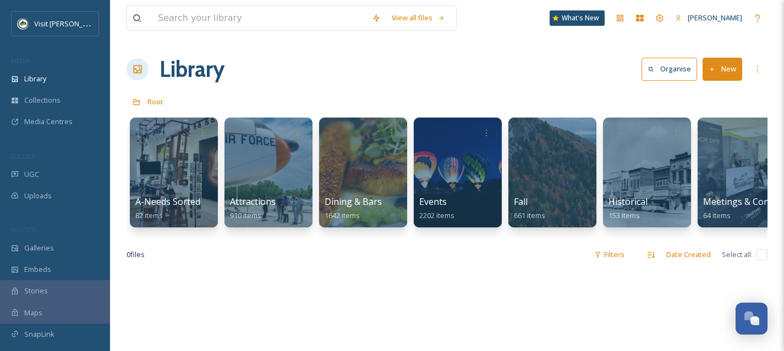
click at [190, 185] on div at bounding box center [174, 173] width 88 height 110
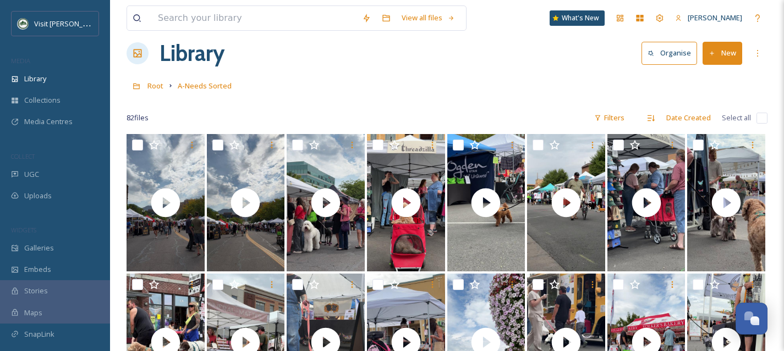
scroll to position [16, 0]
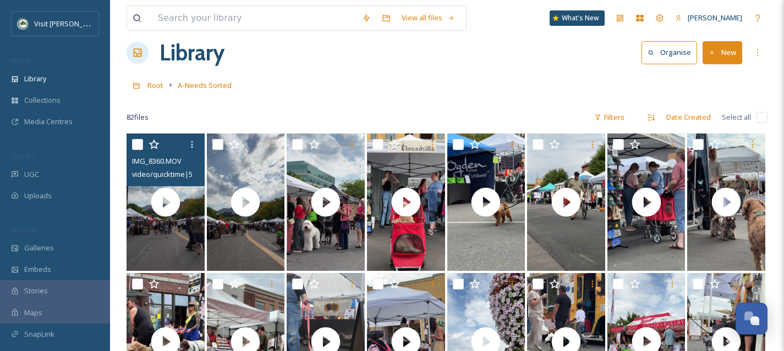
click at [140, 147] on input "checkbox" at bounding box center [137, 144] width 11 height 11
checkbox input "true"
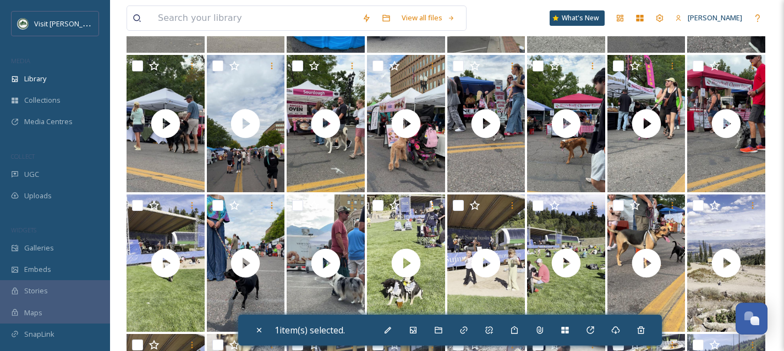
scroll to position [371, 0]
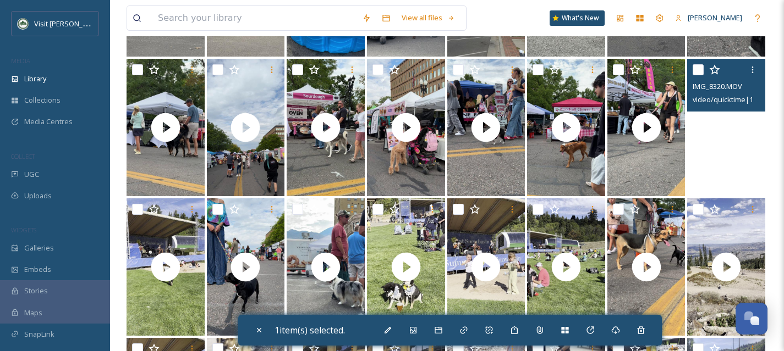
click at [744, 159] on video "IMG_8320.MOV" at bounding box center [726, 127] width 78 height 137
checkbox input "true"
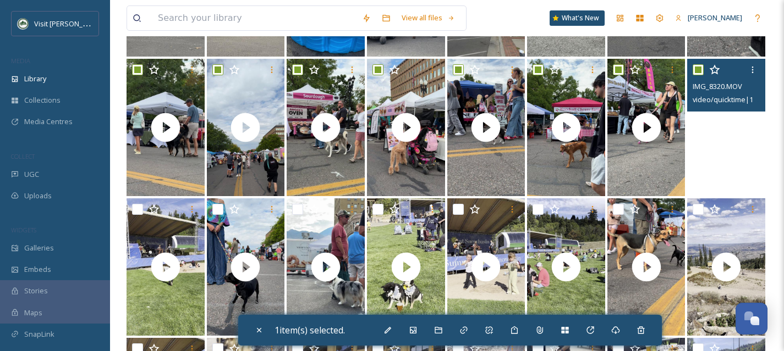
checkbox input "true"
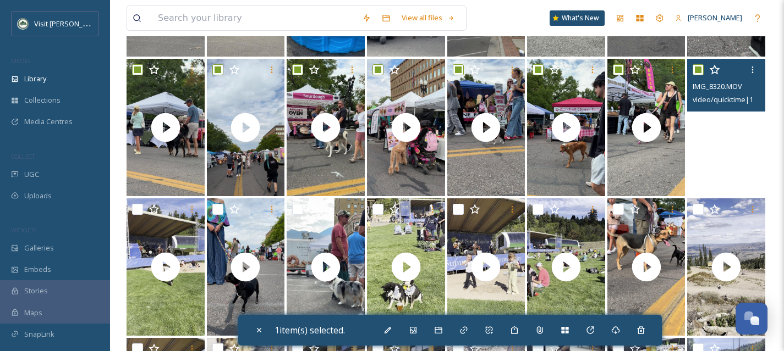
checkbox input "true"
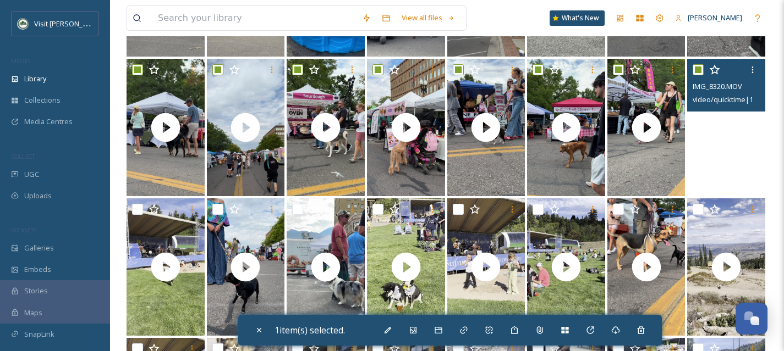
checkbox input "true"
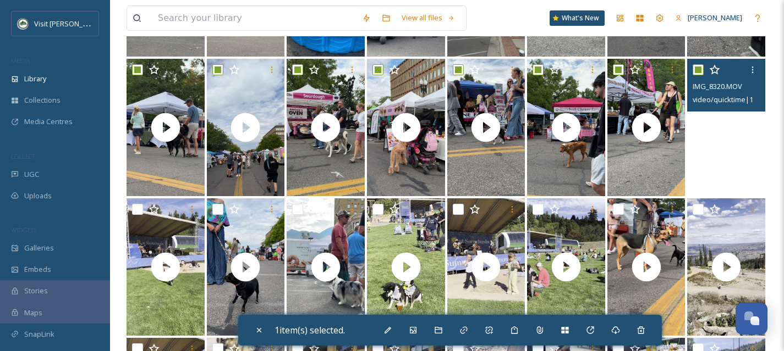
checkbox input "true"
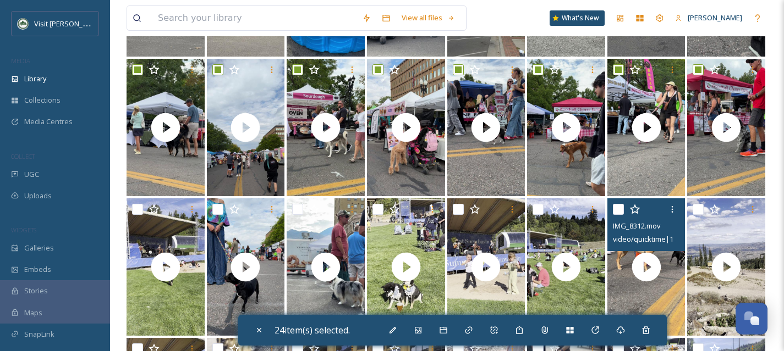
click at [620, 213] on input "checkbox" at bounding box center [618, 209] width 11 height 11
checkbox input "true"
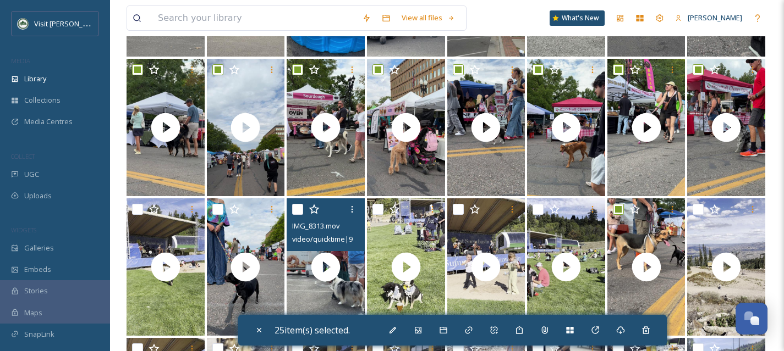
click at [296, 216] on div at bounding box center [327, 210] width 70 height 20
click at [297, 208] on input "checkbox" at bounding box center [297, 209] width 11 height 11
checkbox input "true"
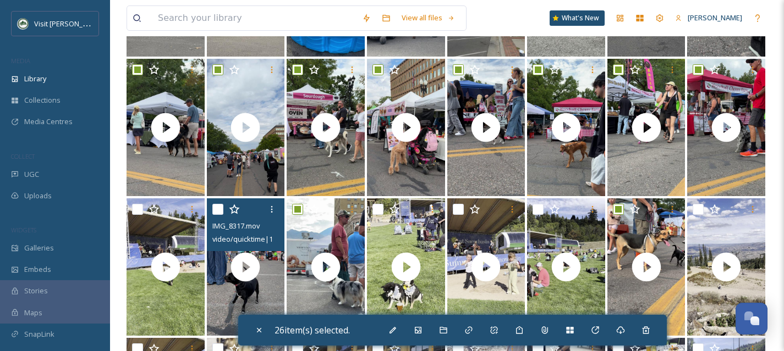
click at [217, 211] on input "checkbox" at bounding box center [217, 209] width 11 height 11
checkbox input "true"
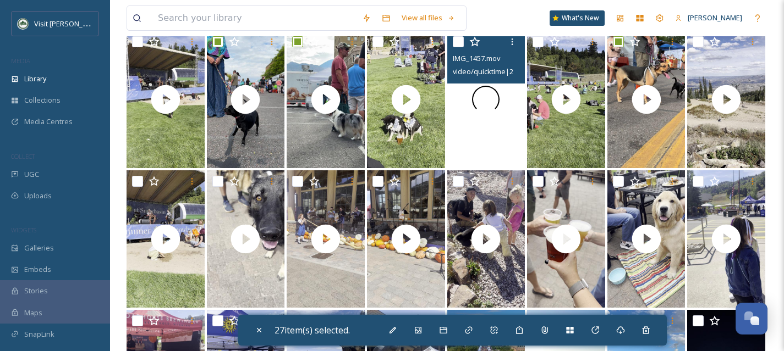
scroll to position [541, 0]
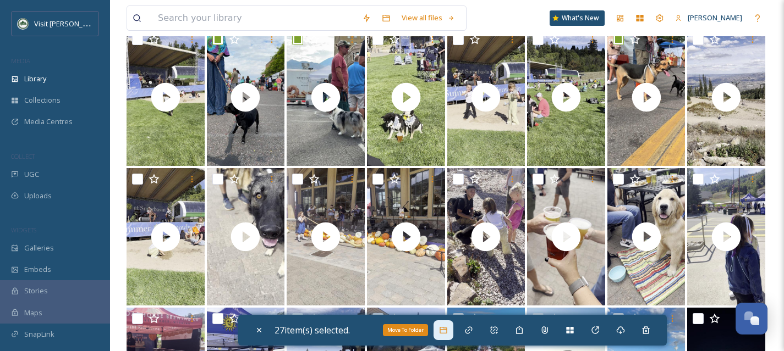
click at [444, 338] on div "Move To Folder" at bounding box center [443, 331] width 20 height 20
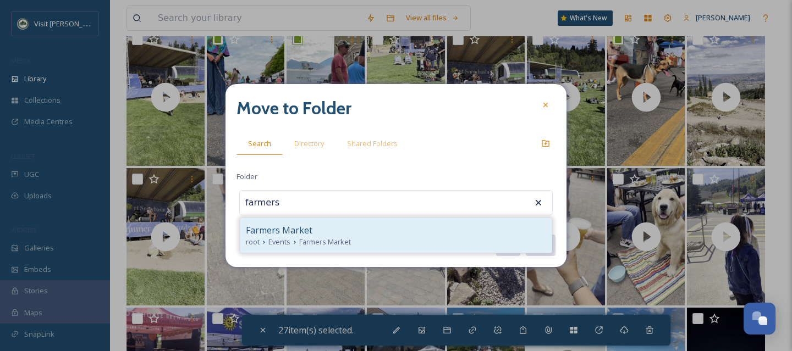
click at [317, 224] on div "Farmers Market" at bounding box center [396, 230] width 300 height 13
type input "Farmers Market"
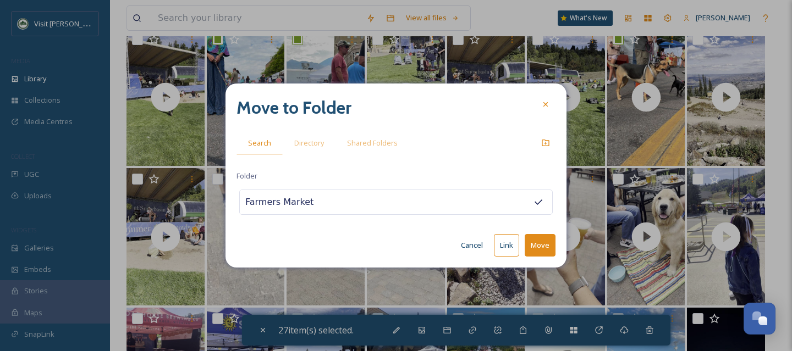
click at [548, 245] on button "Move" at bounding box center [540, 245] width 31 height 23
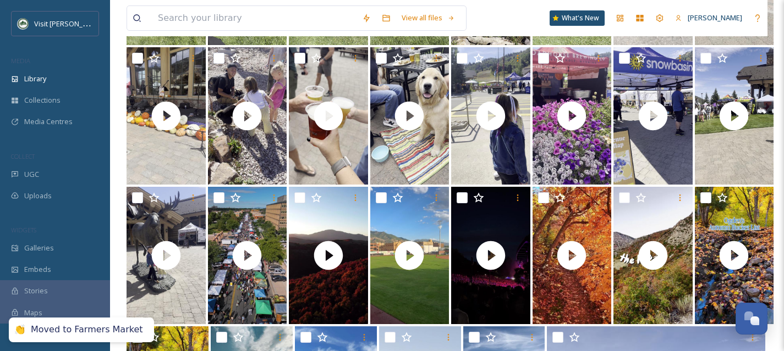
scroll to position [232, 0]
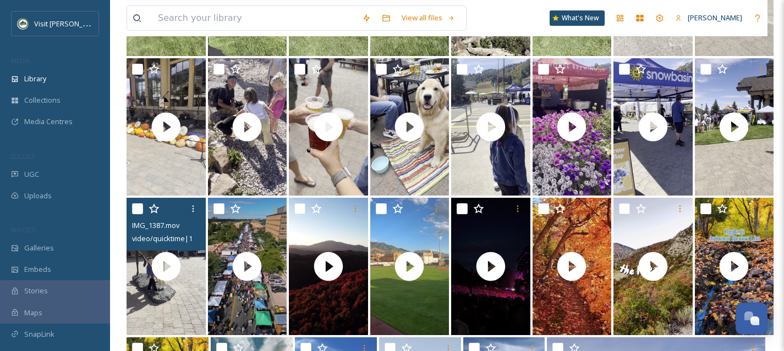
click at [135, 207] on input "checkbox" at bounding box center [137, 208] width 11 height 11
checkbox input "true"
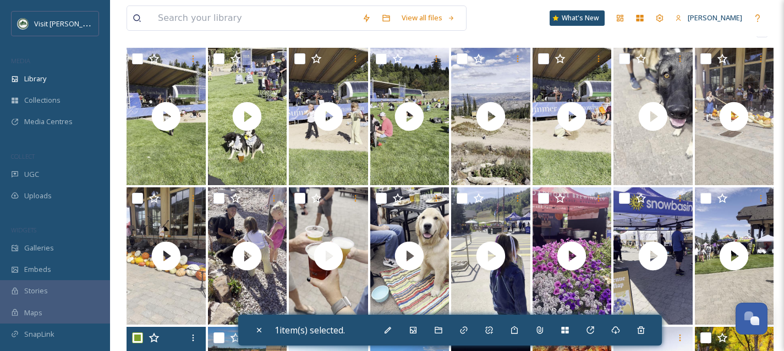
scroll to position [101, 0]
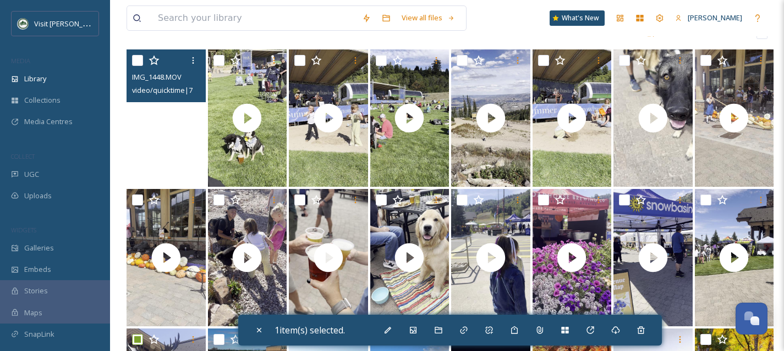
click at [171, 157] on video "IMG_1448.MOV" at bounding box center [165, 117] width 79 height 137
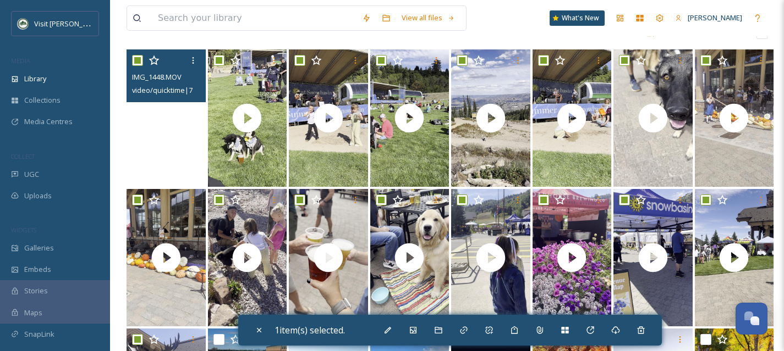
checkbox input "true"
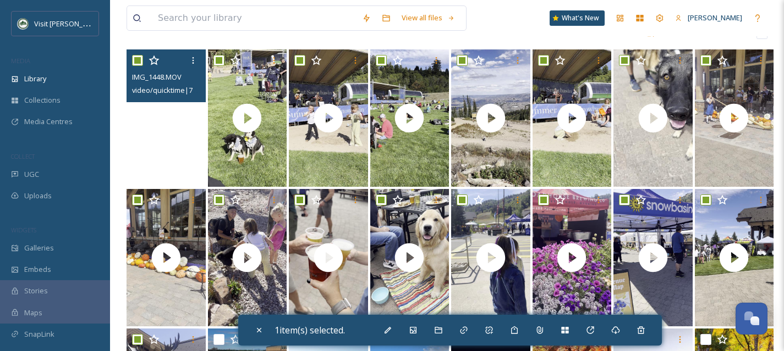
checkbox input "true"
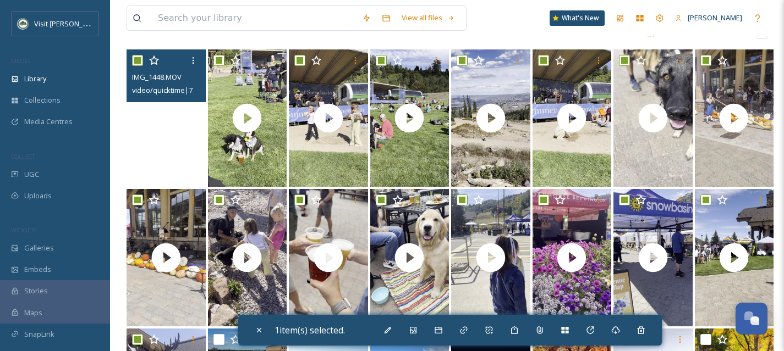
checkbox input "true"
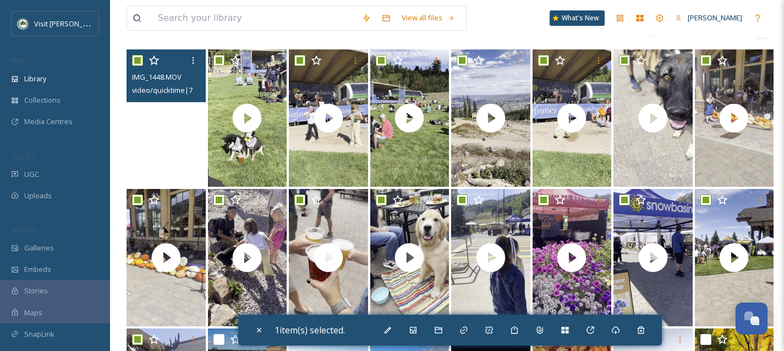
checkbox input "true"
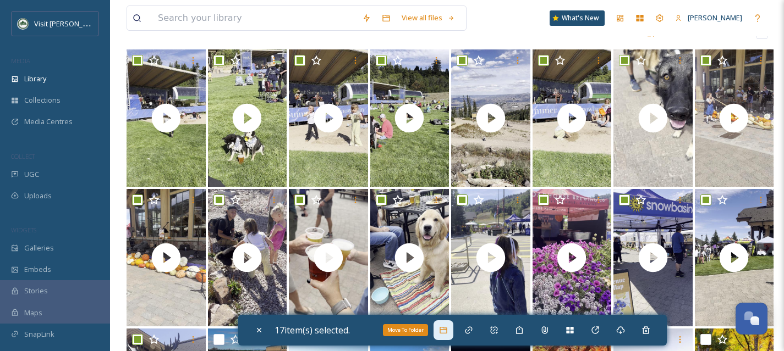
click at [447, 328] on icon at bounding box center [442, 330] width 7 height 7
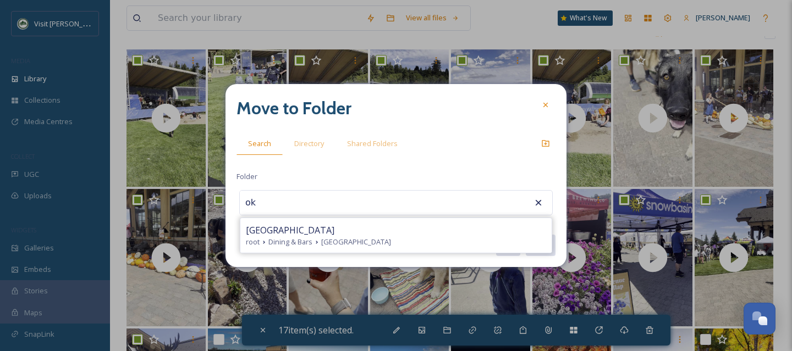
type input "o"
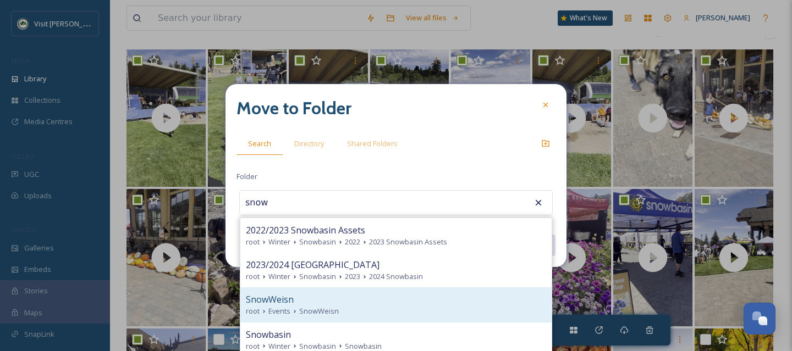
click at [323, 308] on span "SnowWeisn" at bounding box center [319, 311] width 40 height 10
type input "SnowWeisn"
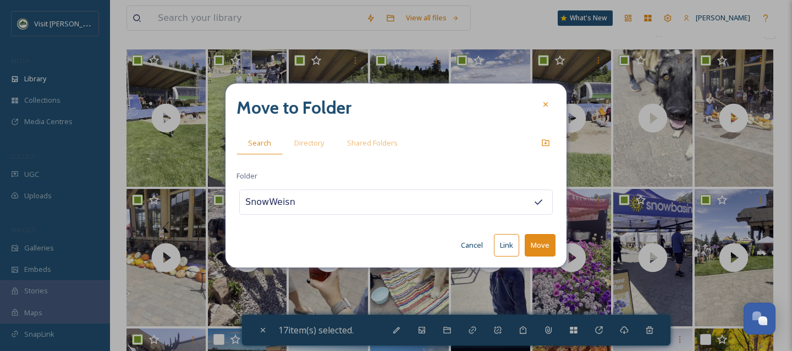
click at [546, 248] on button "Move" at bounding box center [540, 245] width 31 height 23
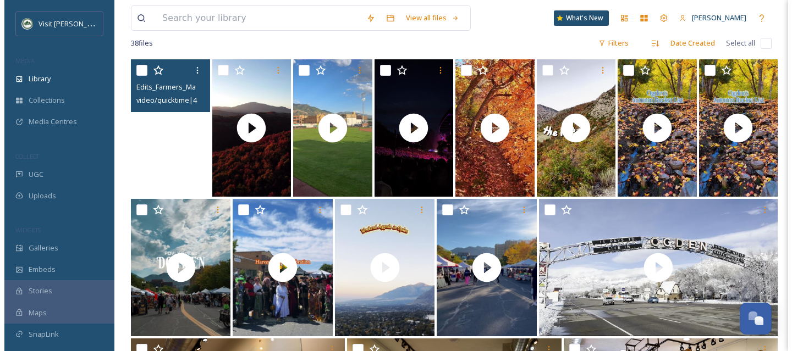
scroll to position [94, 0]
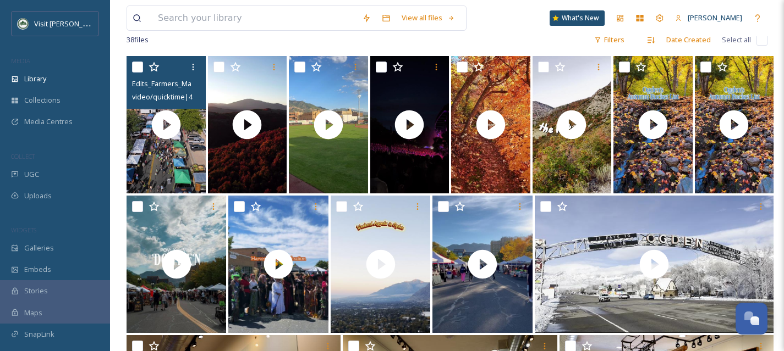
click at [140, 70] on input "checkbox" at bounding box center [137, 67] width 11 height 11
checkbox input "true"
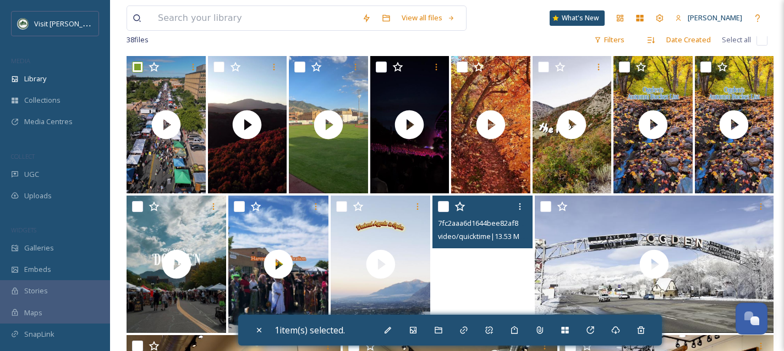
click at [511, 274] on video "7fc2aaa6d1644bee82af8f39af8d6816.MOV" at bounding box center [482, 264] width 100 height 137
checkbox input "true"
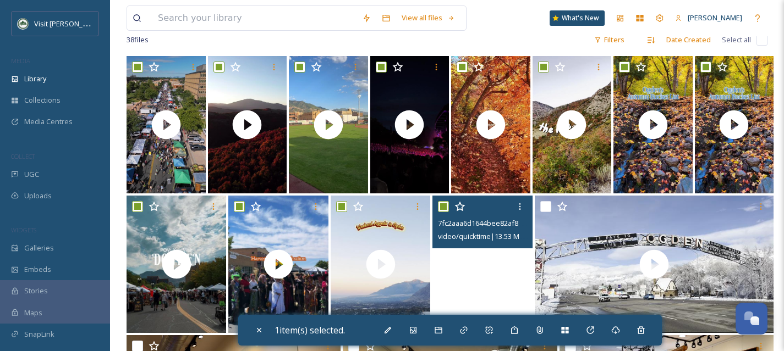
checkbox input "true"
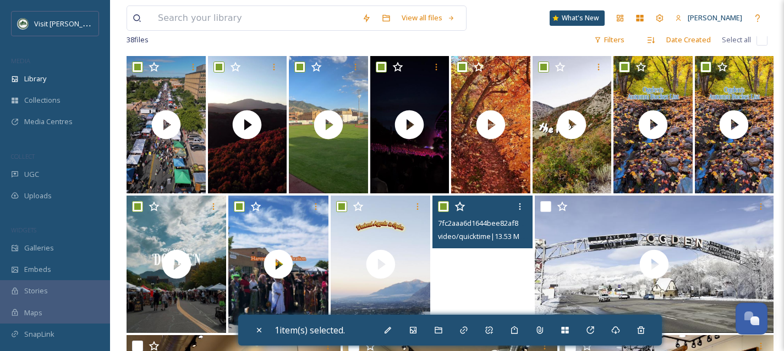
checkbox input "true"
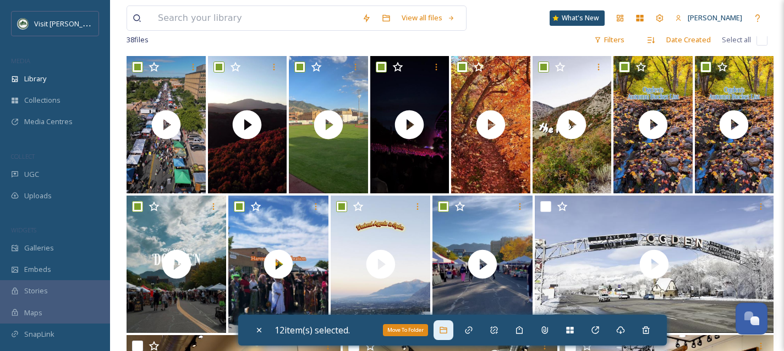
click at [447, 328] on icon at bounding box center [442, 330] width 7 height 7
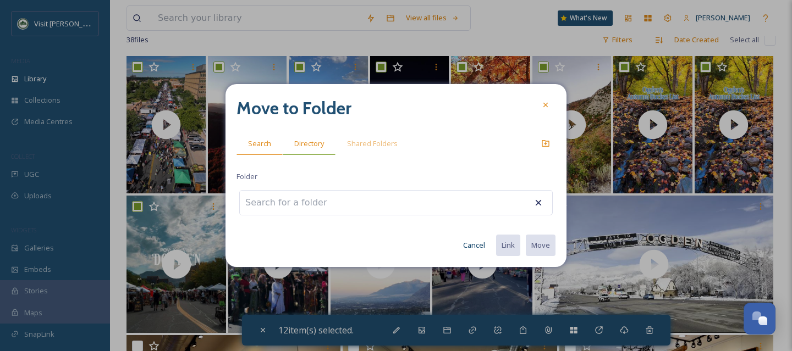
click at [310, 140] on span "Directory" at bounding box center [309, 144] width 30 height 10
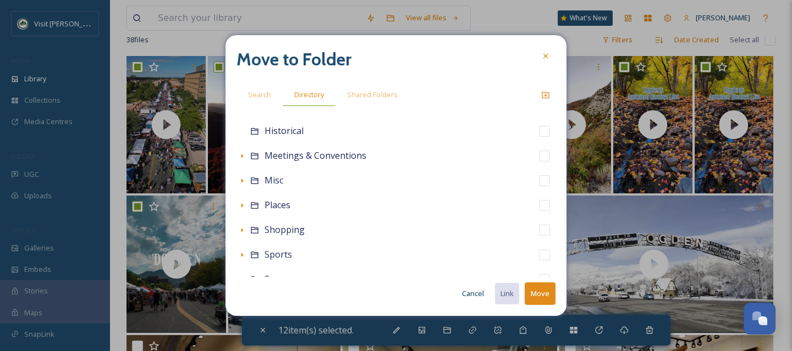
scroll to position [159, 0]
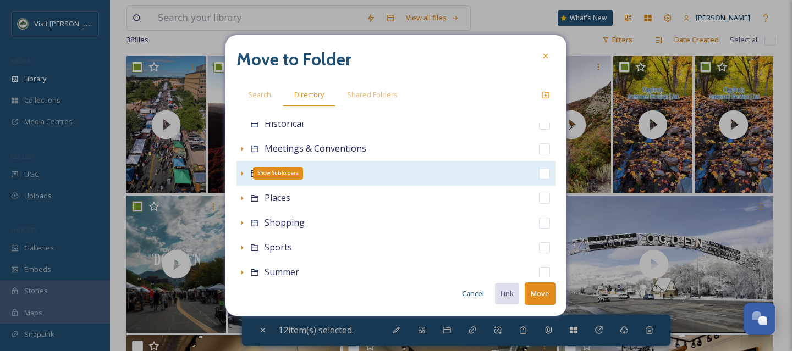
click at [242, 175] on icon at bounding box center [242, 173] width 9 height 9
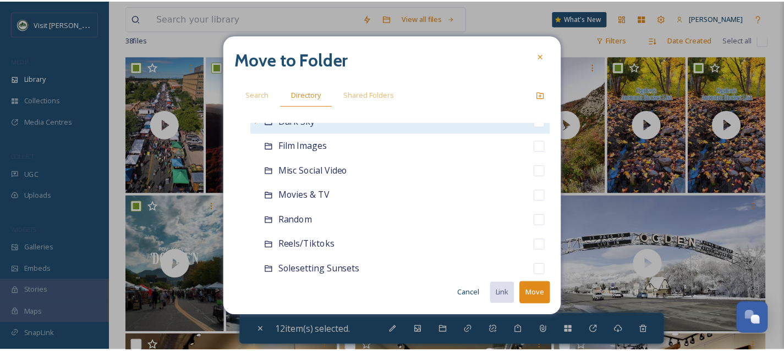
scroll to position [239, 0]
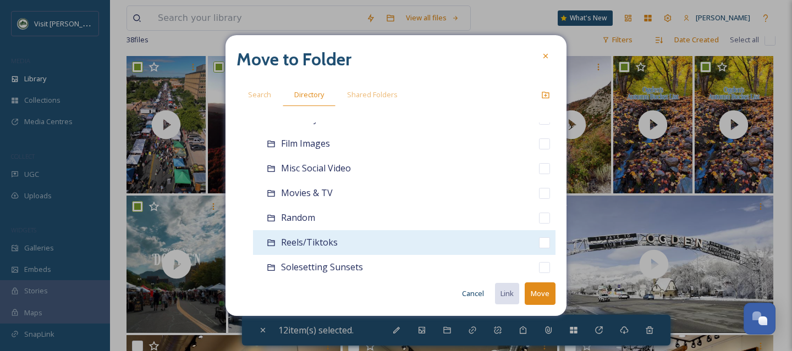
click at [539, 238] on input "checkbox" at bounding box center [544, 243] width 11 height 11
checkbox input "true"
checkbox input "false"
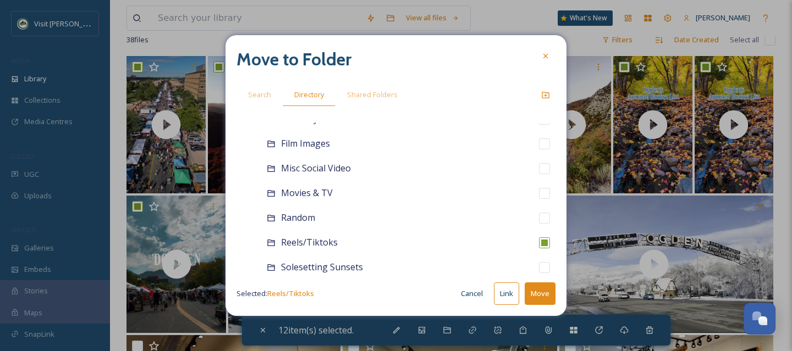
click at [543, 290] on button "Move" at bounding box center [540, 294] width 31 height 23
